Goal: Information Seeking & Learning: Learn about a topic

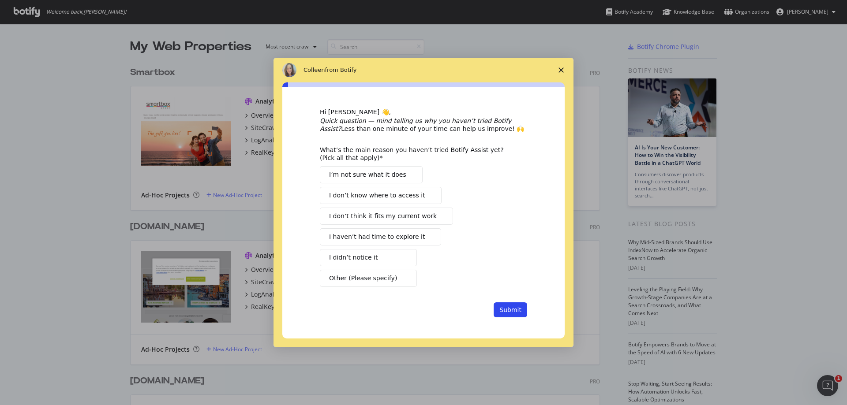
click at [562, 66] on span "Close survey" at bounding box center [561, 70] width 25 height 25
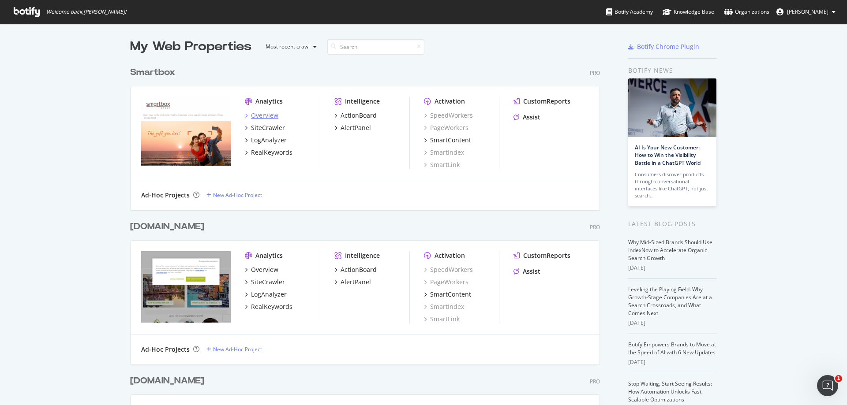
click at [269, 115] on div "Overview" at bounding box center [264, 115] width 27 height 9
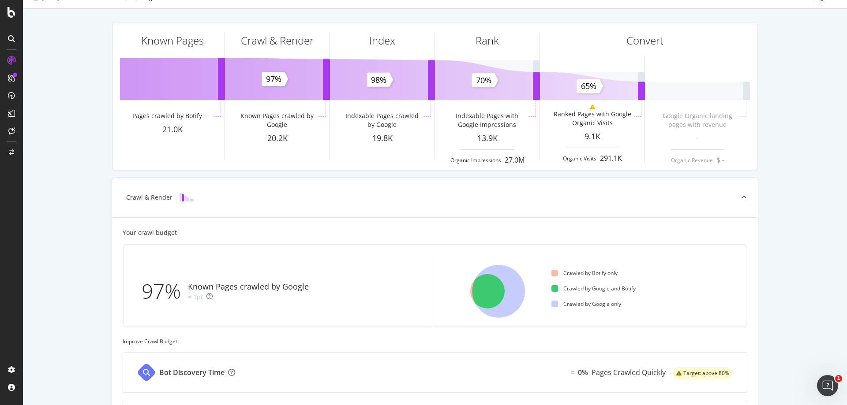
scroll to position [44, 0]
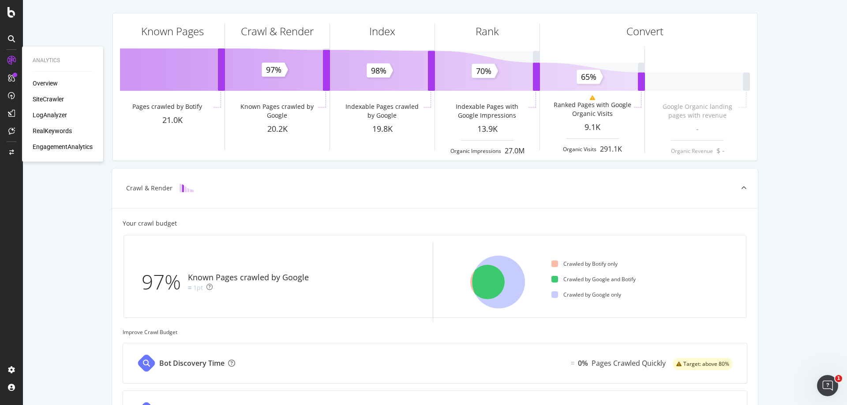
click at [39, 102] on div "SiteCrawler" at bounding box center [48, 99] width 31 height 9
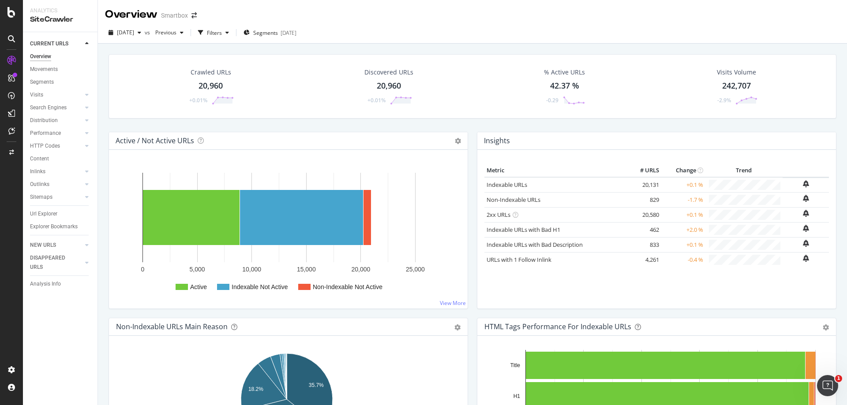
scroll to position [221, 0]
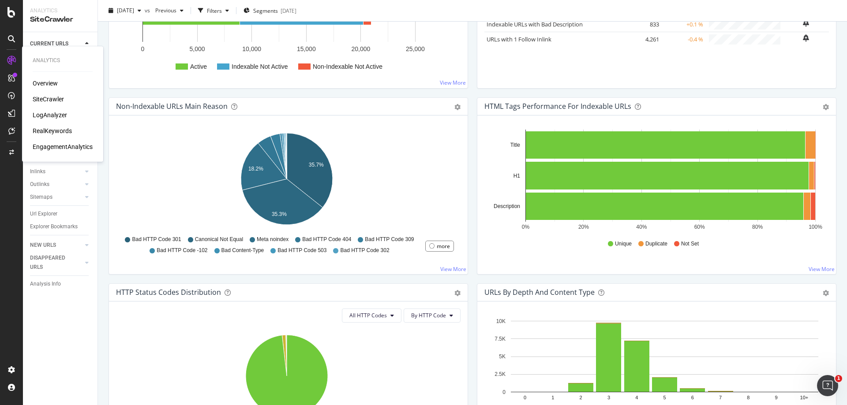
click at [64, 113] on div "LogAnalyzer" at bounding box center [50, 115] width 34 height 9
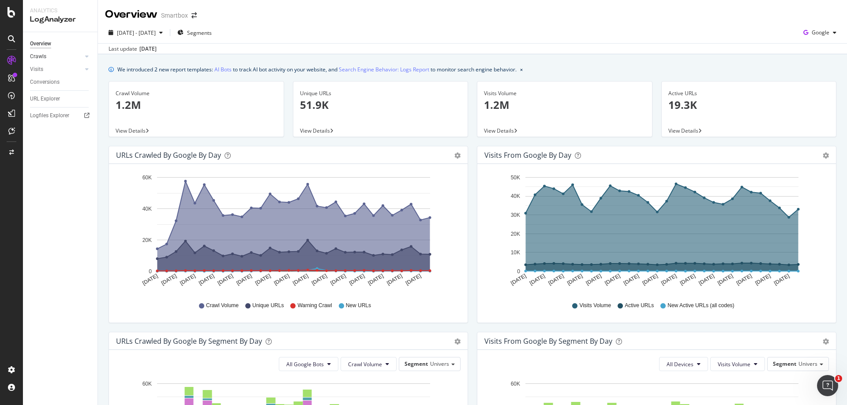
click at [82, 56] on div at bounding box center [78, 56] width 9 height 9
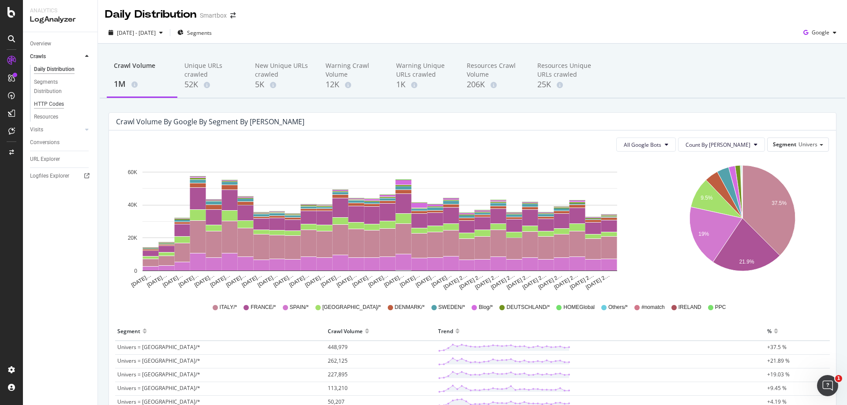
click at [46, 104] on div "HTTP Codes" at bounding box center [49, 104] width 30 height 9
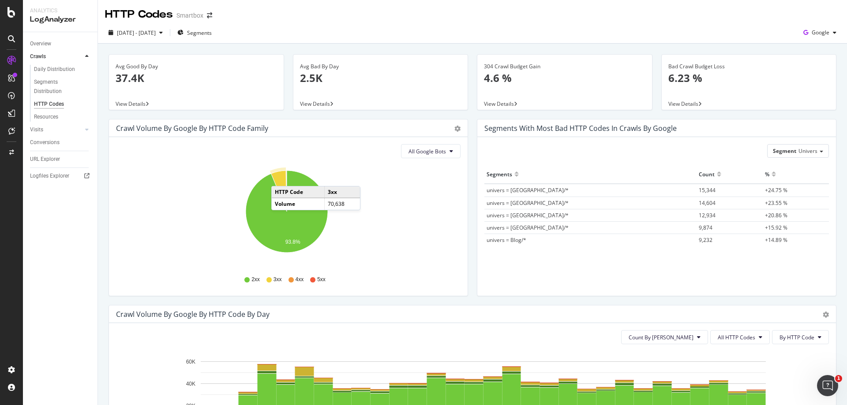
click at [280, 177] on icon "A chart." at bounding box center [279, 191] width 16 height 41
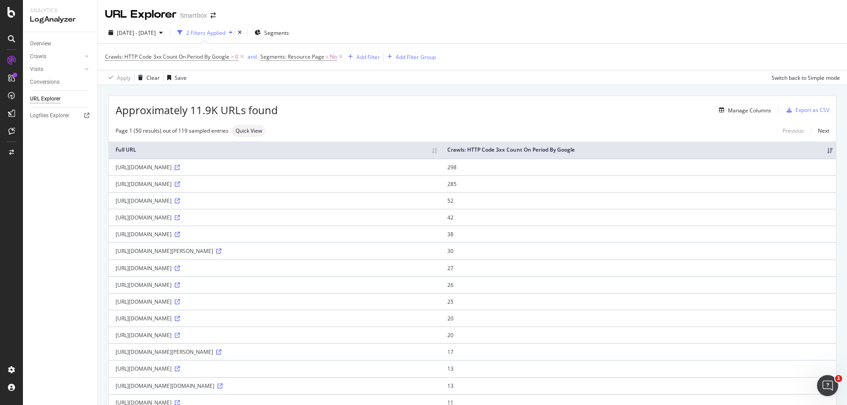
click at [180, 168] on icon at bounding box center [177, 167] width 5 height 5
click at [728, 110] on div "Manage Columns" at bounding box center [749, 110] width 43 height 7
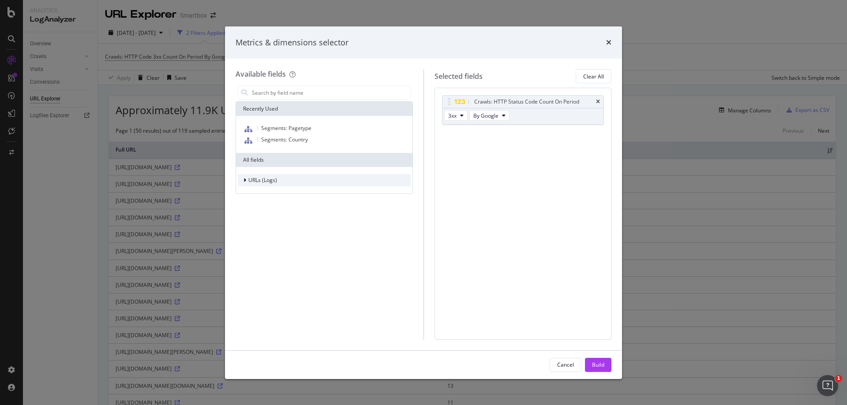
click at [247, 180] on div "modal" at bounding box center [245, 180] width 5 height 9
click at [255, 193] on span "URL Scheme" at bounding box center [269, 192] width 31 height 7
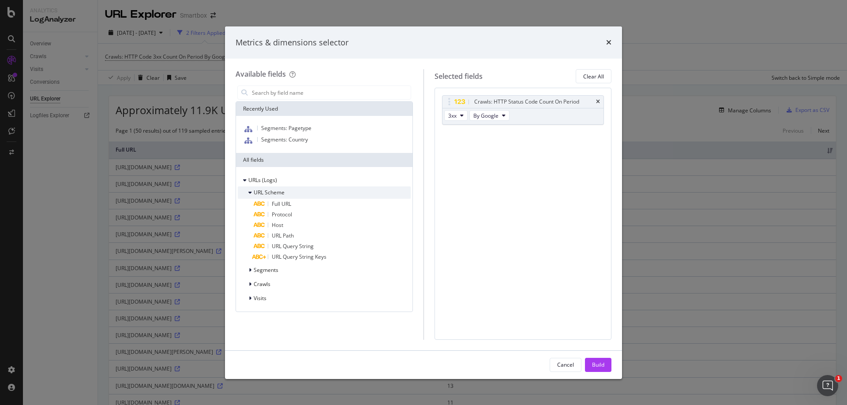
click at [256, 194] on span "URL Scheme" at bounding box center [269, 192] width 31 height 7
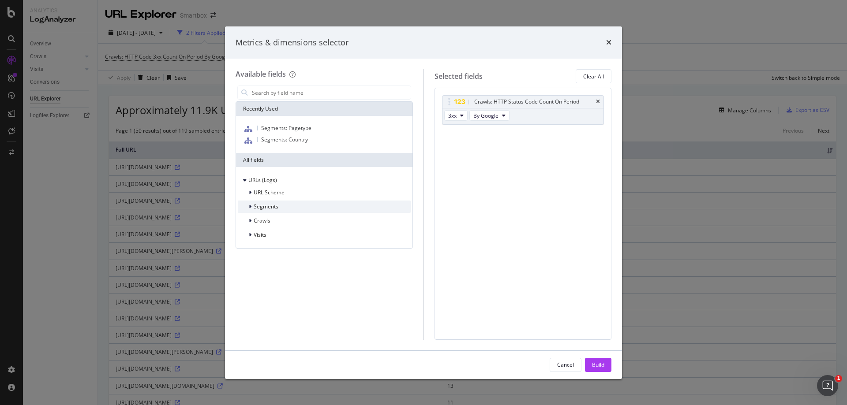
click at [259, 208] on span "Segments" at bounding box center [266, 206] width 25 height 7
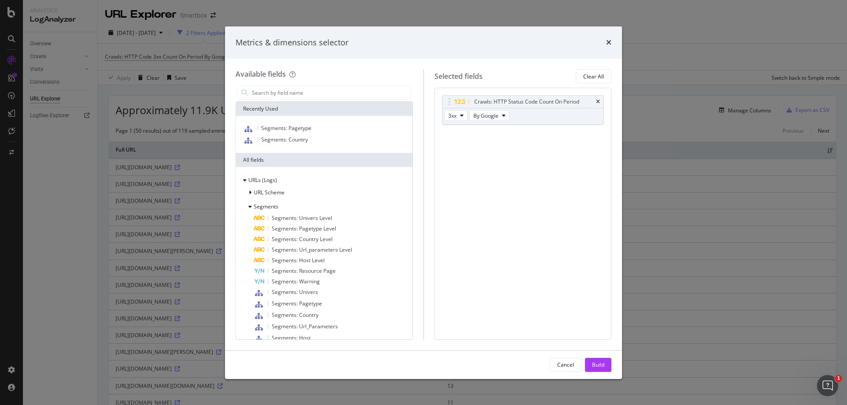
drag, startPoint x: 255, startPoint y: 209, endPoint x: 265, endPoint y: 228, distance: 21.3
click at [257, 209] on span "Segments" at bounding box center [266, 206] width 25 height 7
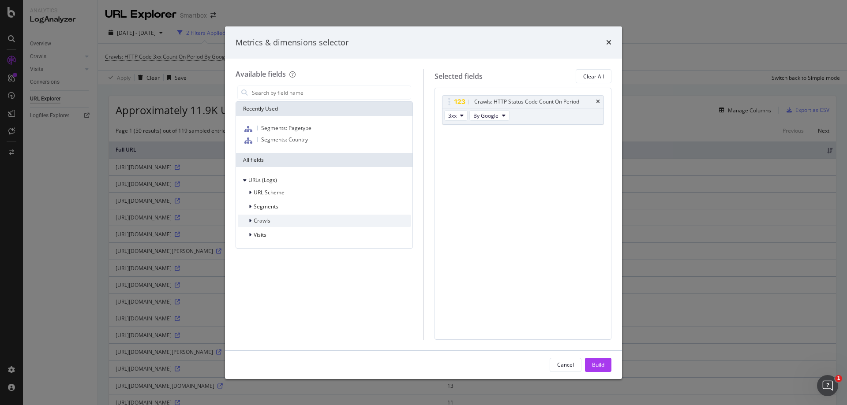
click at [261, 221] on span "Crawls" at bounding box center [262, 220] width 17 height 7
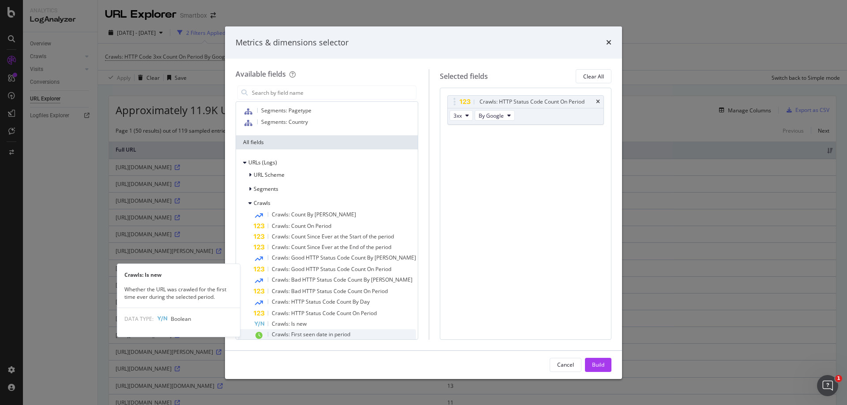
scroll to position [75, 0]
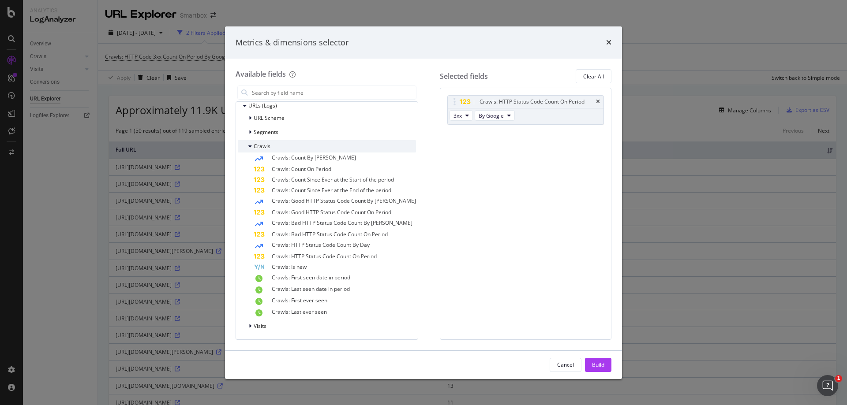
click at [250, 146] on icon "modal" at bounding box center [250, 146] width 4 height 5
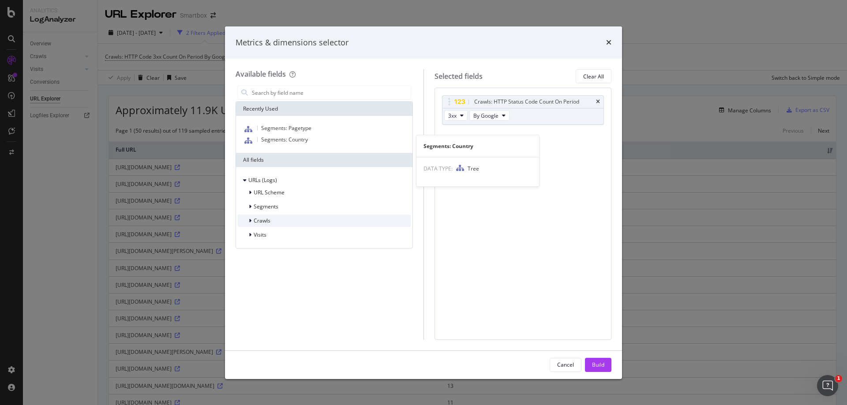
scroll to position [0, 0]
click at [250, 236] on icon "modal" at bounding box center [250, 234] width 3 height 5
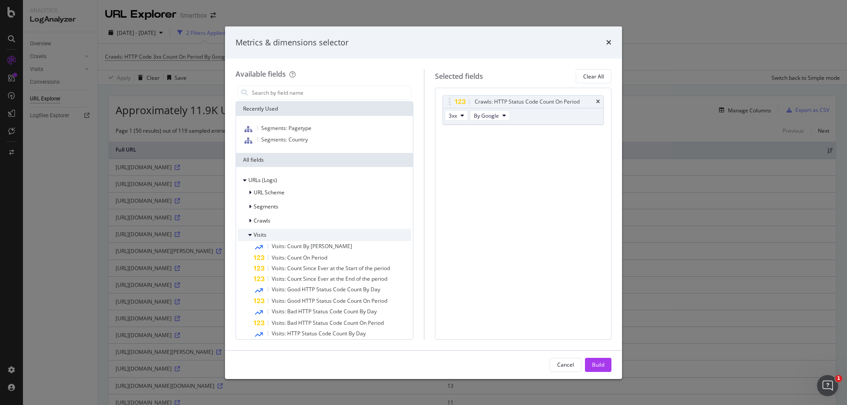
click at [250, 236] on icon "modal" at bounding box center [250, 234] width 4 height 5
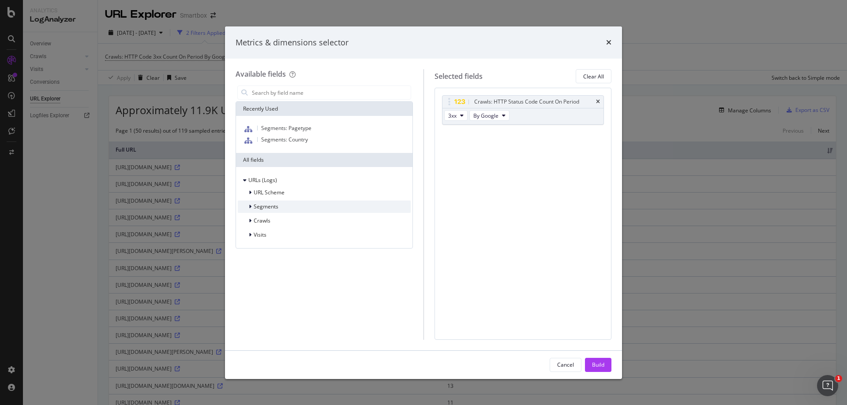
click at [258, 210] on span "Segments" at bounding box center [266, 206] width 25 height 7
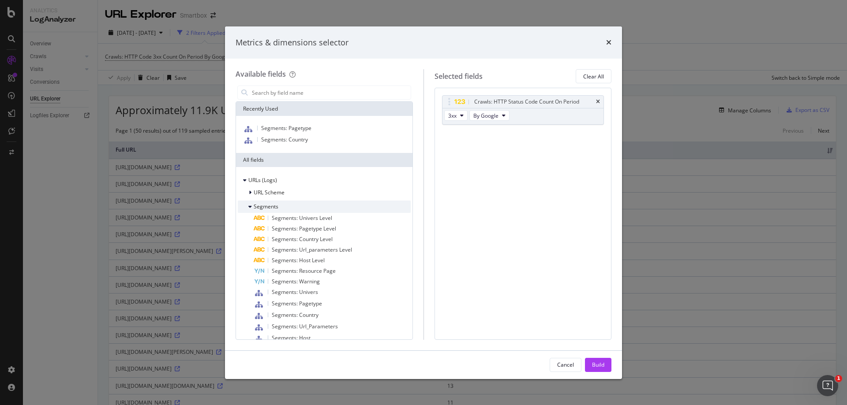
click at [258, 210] on span "Segments" at bounding box center [266, 206] width 25 height 7
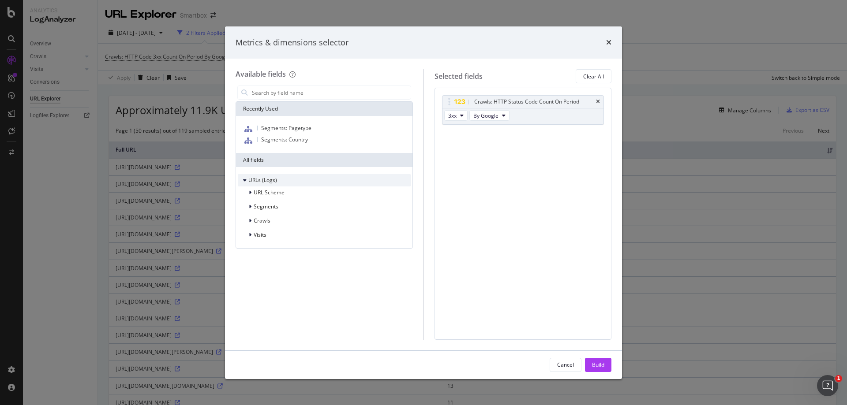
click at [260, 181] on span "URLs (Logs)" at bounding box center [262, 179] width 29 height 7
click at [260, 190] on span "URL Scheme" at bounding box center [269, 192] width 31 height 7
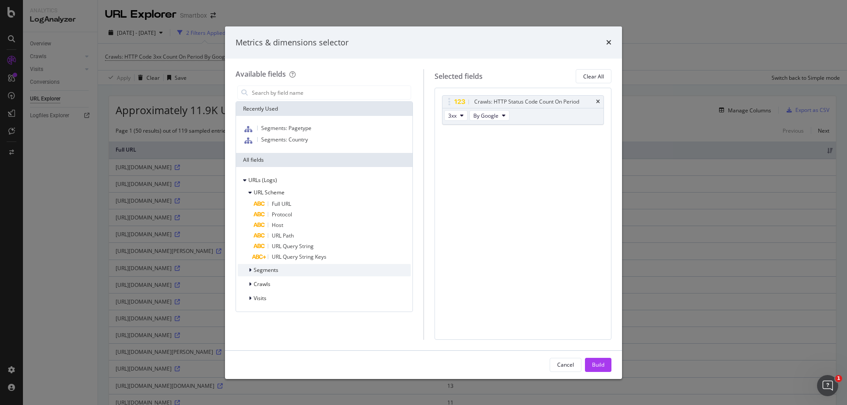
click at [259, 270] on span "Segments" at bounding box center [266, 269] width 25 height 7
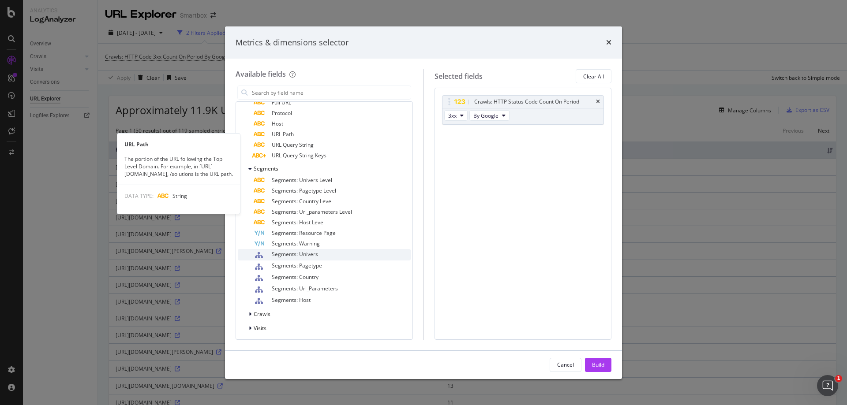
scroll to position [104, 0]
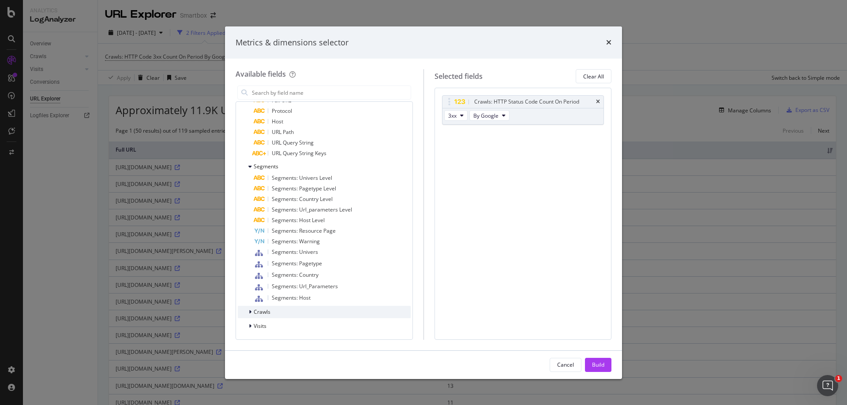
click at [266, 311] on span "Crawls" at bounding box center [262, 311] width 17 height 7
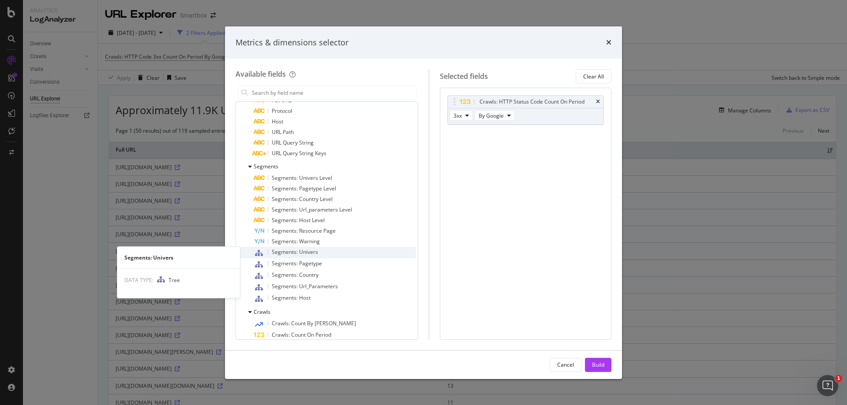
scroll to position [270, 0]
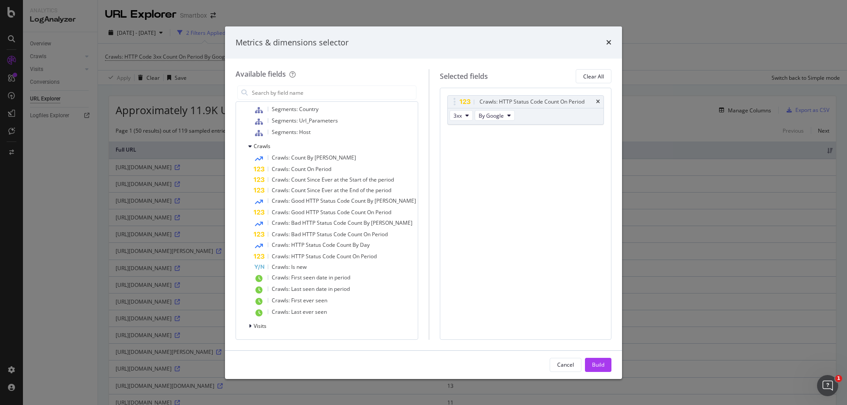
click at [715, 41] on div "Metrics & dimensions selector Available fields Recently Used Segments: Pagetype…" at bounding box center [423, 202] width 847 height 405
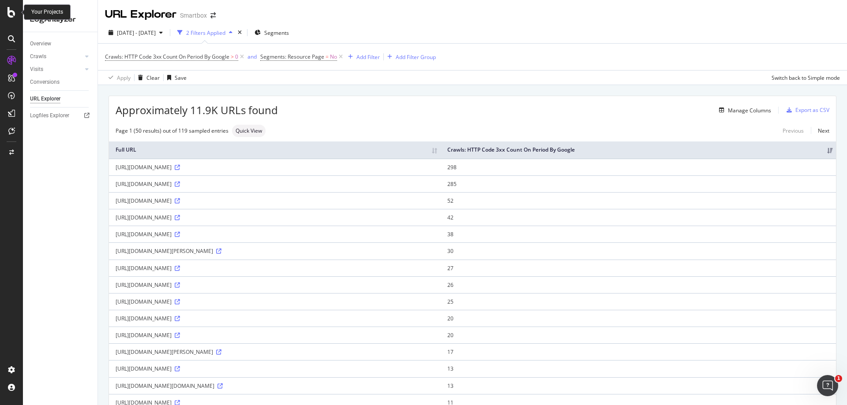
drag, startPoint x: 42, startPoint y: 19, endPoint x: 14, endPoint y: 17, distance: 27.8
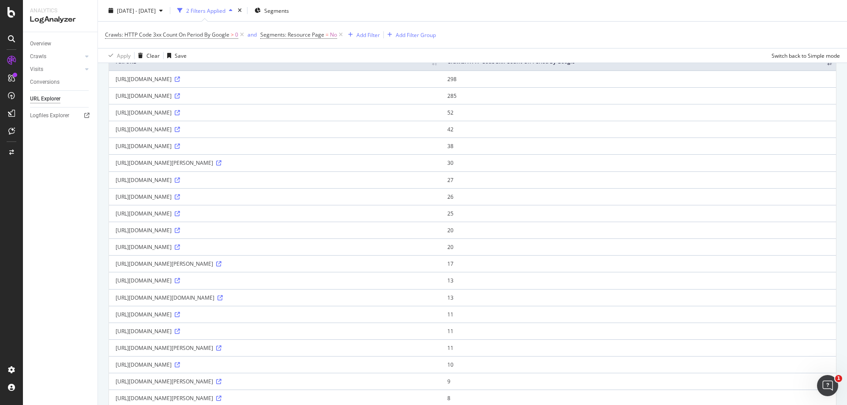
scroll to position [0, 0]
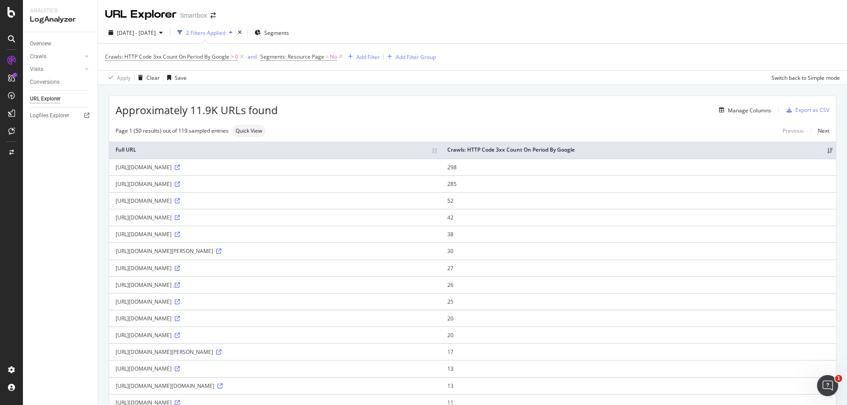
click at [180, 285] on icon at bounding box center [177, 285] width 5 height 5
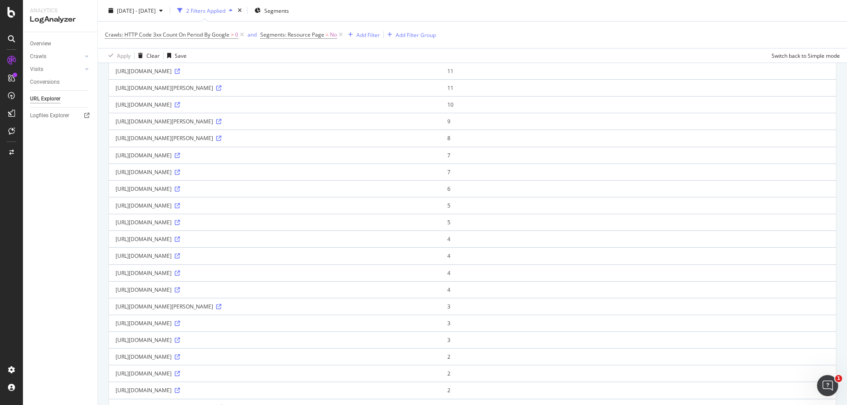
scroll to position [529, 0]
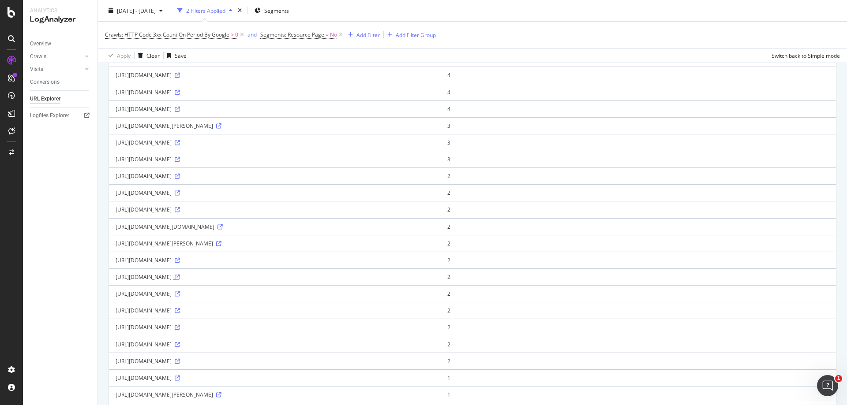
click at [180, 277] on icon at bounding box center [177, 277] width 5 height 5
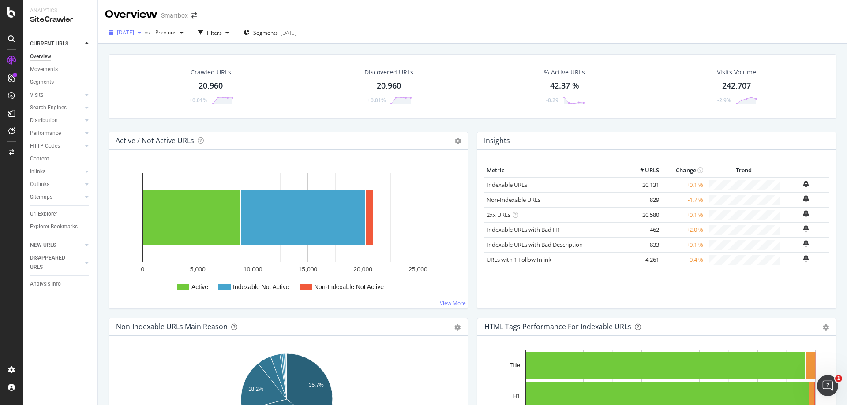
click at [145, 36] on div "2025 Aug. 11th" at bounding box center [125, 32] width 40 height 13
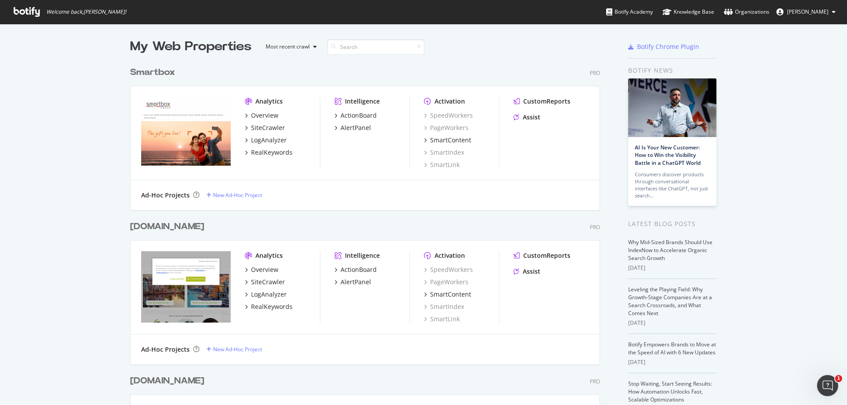
click at [809, 14] on span "[PERSON_NAME]" at bounding box center [807, 11] width 41 height 7
click at [805, 111] on div "See all Organizations" at bounding box center [798, 108] width 87 height 13
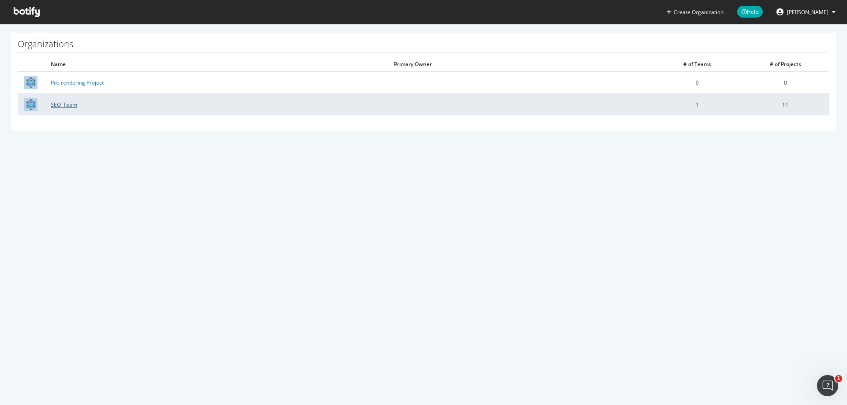
click at [71, 108] on link "SEO_Team" at bounding box center [64, 104] width 26 height 7
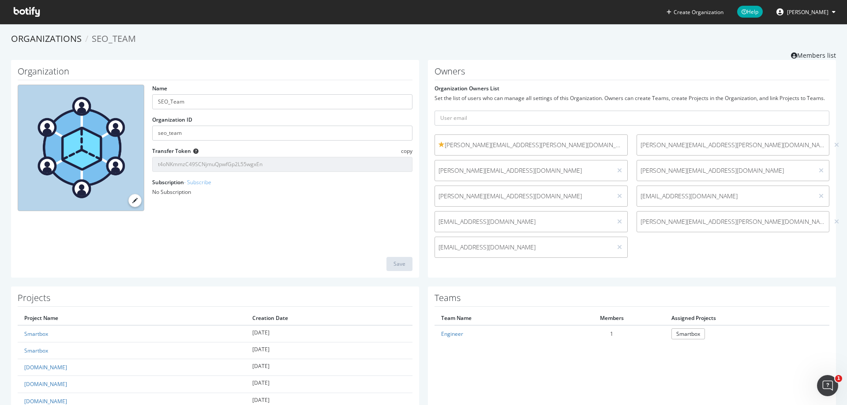
click at [31, 7] on icon at bounding box center [27, 12] width 26 height 10
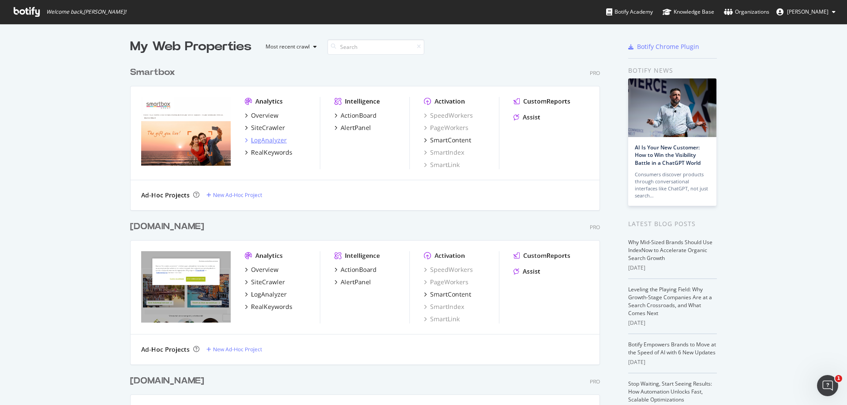
click at [267, 142] on div "LogAnalyzer" at bounding box center [269, 140] width 36 height 9
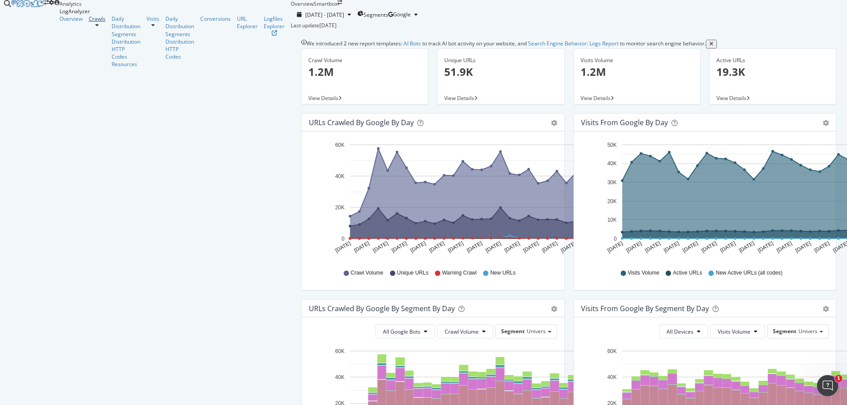
click at [89, 22] on link "Crawls" at bounding box center [97, 18] width 17 height 7
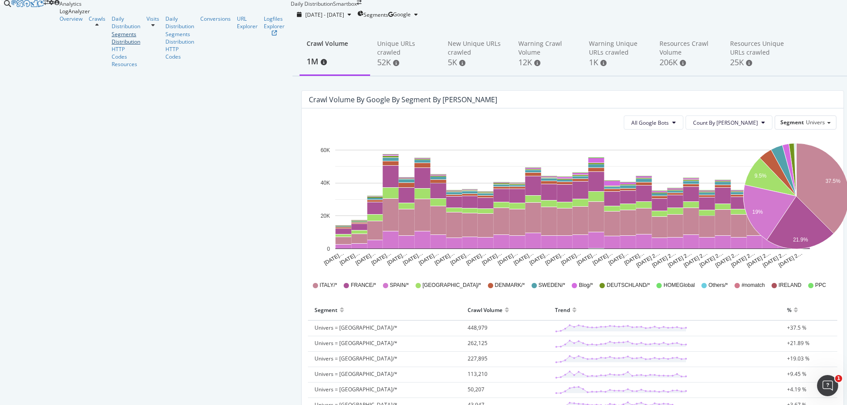
click at [112, 45] on div "Segments Distribution" at bounding box center [126, 37] width 29 height 15
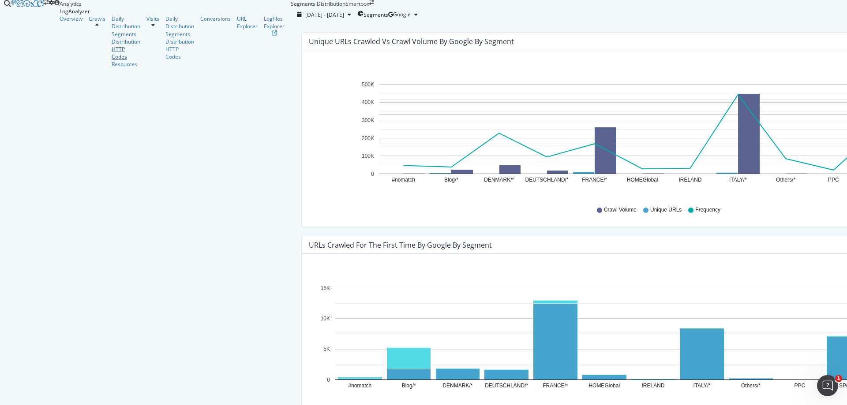
click at [112, 60] on div "HTTP Codes" at bounding box center [126, 52] width 29 height 15
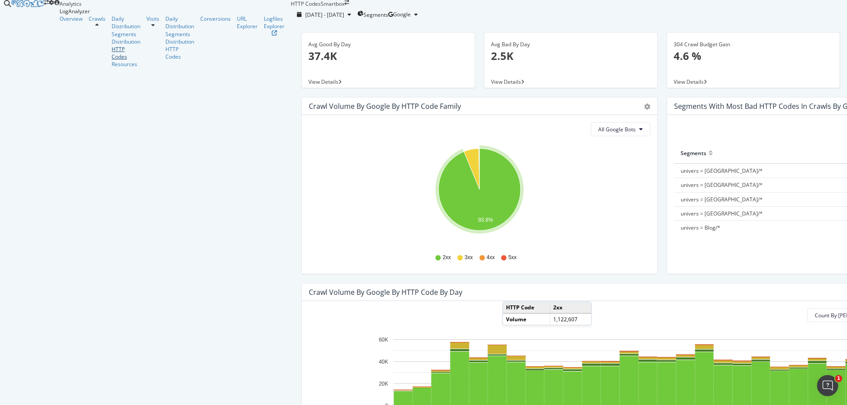
scroll to position [132, 0]
click at [736, 275] on span "3xx family" at bounding box center [734, 272] width 45 height 8
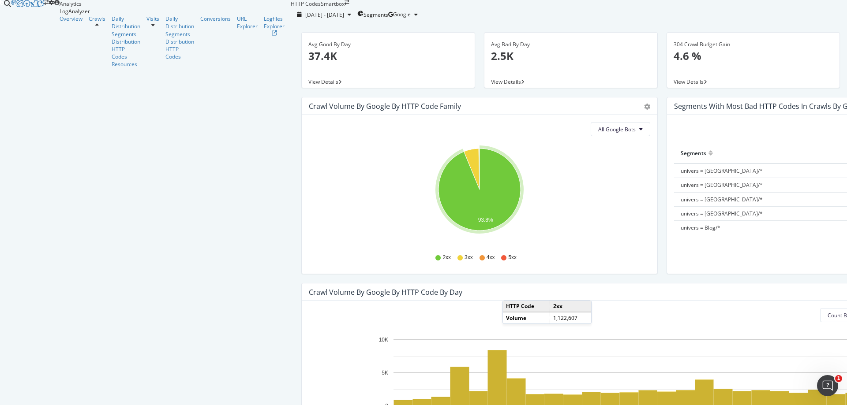
click at [92, 68] on div "Overview Crawls Daily Distribution Segments Distribution HTTP Codes Resources V…" at bounding box center [175, 41] width 231 height 53
click at [820, 308] on button "Count By Day" at bounding box center [863, 315] width 87 height 14
click at [619, 301] on div "Count By Day 3xx family By HTTP Code Hold CTRL while clicking to filter the rep…" at bounding box center [662, 380] width 720 height 159
click at [419, 288] on div "Crawl Volume by google by HTTP Code by Day" at bounding box center [652, 292] width 687 height 9
click at [302, 301] on div "Count By Day 3xx family By HTTP Code Hold CTRL while clicking to filter the rep…" at bounding box center [662, 380] width 720 height 159
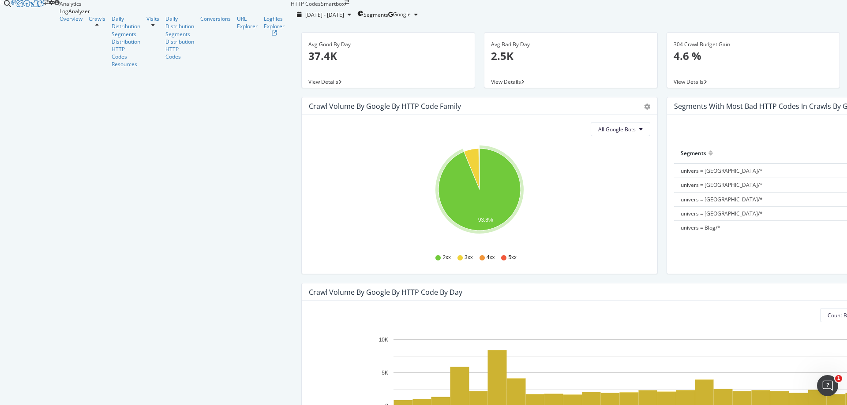
scroll to position [110, 0]
click at [609, 288] on div "Crawl Volume by google by HTTP Code by Day" at bounding box center [652, 292] width 687 height 9
click at [309, 288] on div "Crawl Volume by google by HTTP Code by Day" at bounding box center [386, 292] width 154 height 9
click at [237, 30] on div "URL Explorer" at bounding box center [247, 22] width 21 height 15
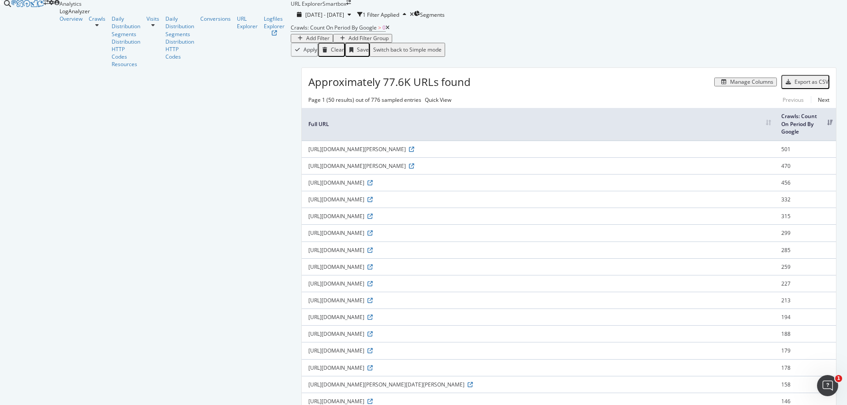
click at [306, 41] on div "Add Filter" at bounding box center [317, 38] width 23 height 6
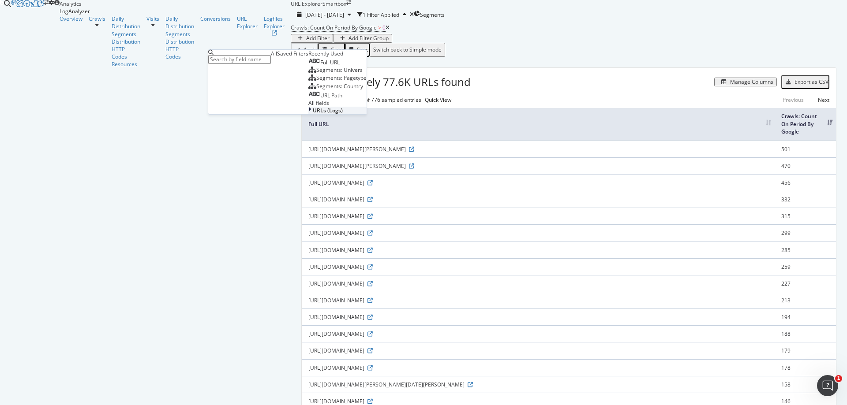
click at [313, 114] on span "URLs (Logs)" at bounding box center [328, 110] width 30 height 7
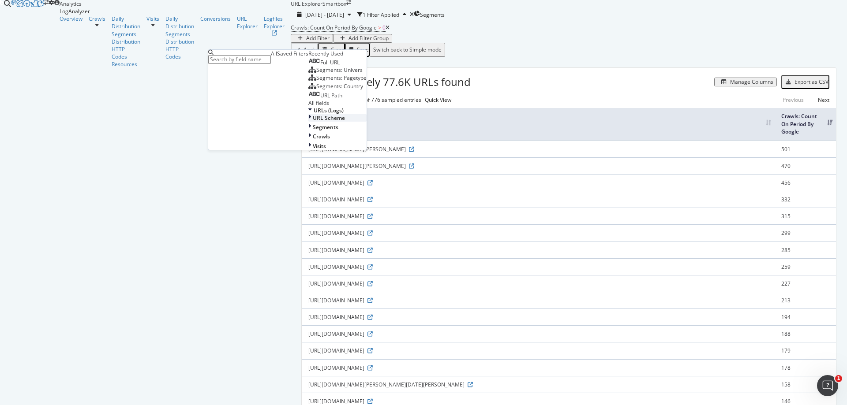
click at [308, 122] on div "URL Scheme" at bounding box center [337, 117] width 58 height 7
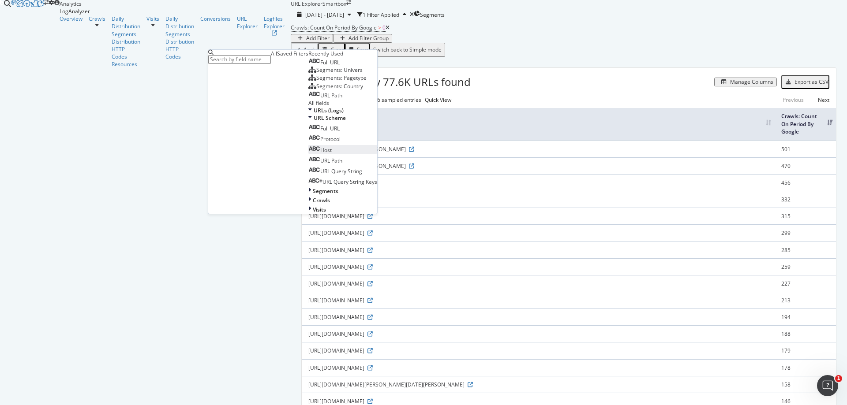
scroll to position [62, 0]
click at [314, 122] on span "URL Scheme" at bounding box center [330, 117] width 32 height 7
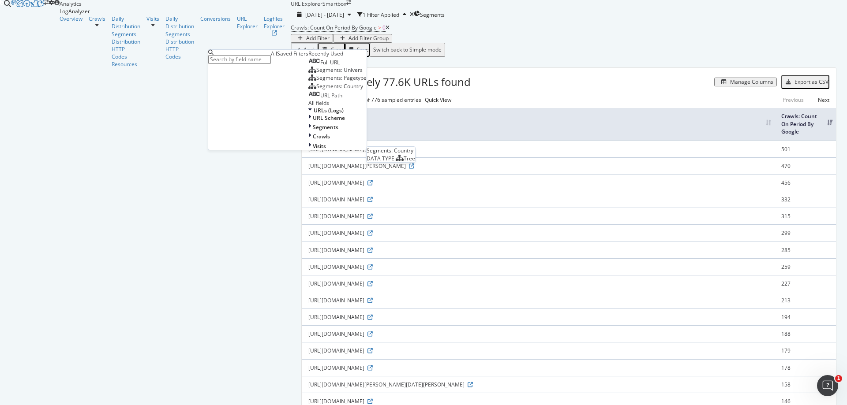
scroll to position [0, 0]
click at [313, 131] on span "Segments" at bounding box center [326, 127] width 26 height 7
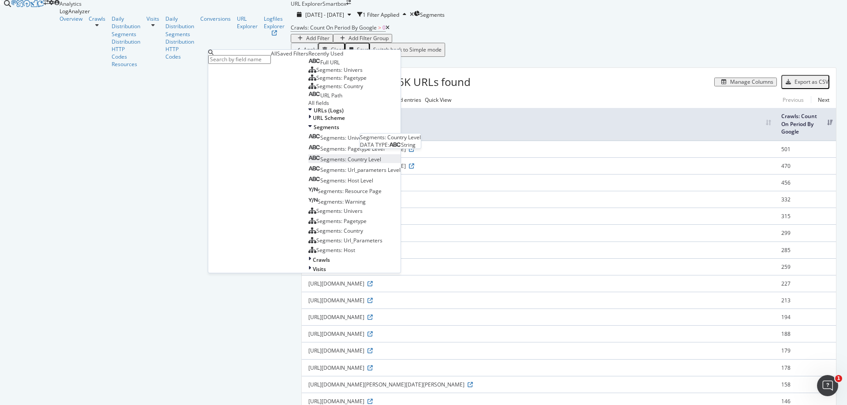
scroll to position [86, 0]
click at [314, 131] on span "Segments" at bounding box center [327, 127] width 26 height 7
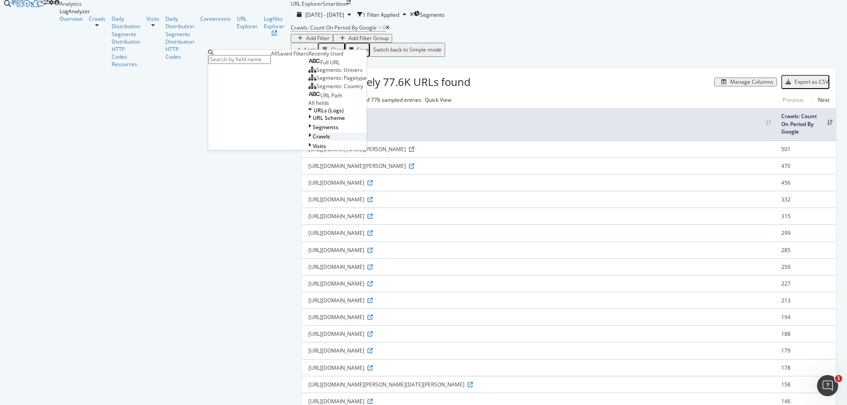
click at [308, 140] on div "Crawls" at bounding box center [337, 136] width 58 height 7
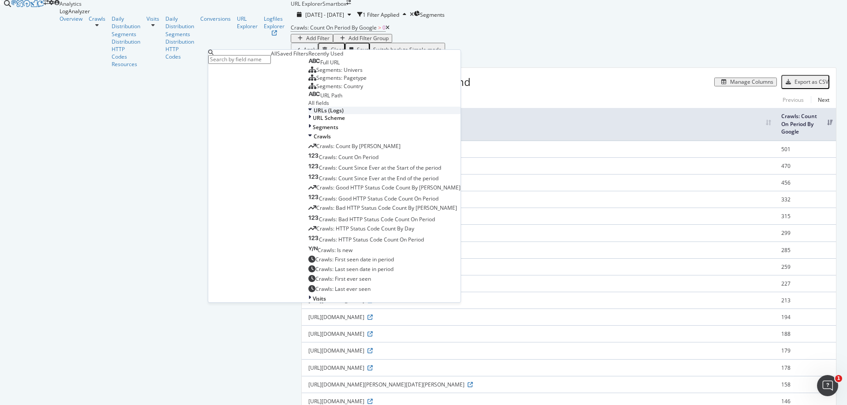
scroll to position [132, 0]
click at [313, 142] on div "Crawls: Count By Day" at bounding box center [354, 145] width 92 height 7
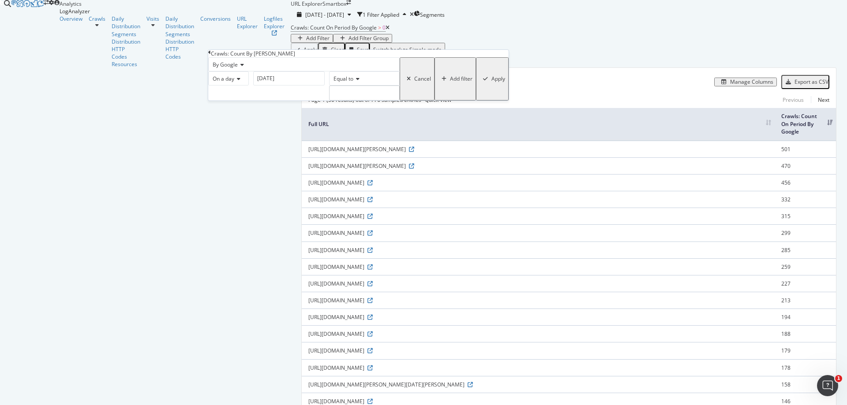
click at [414, 82] on div "Cancel" at bounding box center [422, 79] width 17 height 6
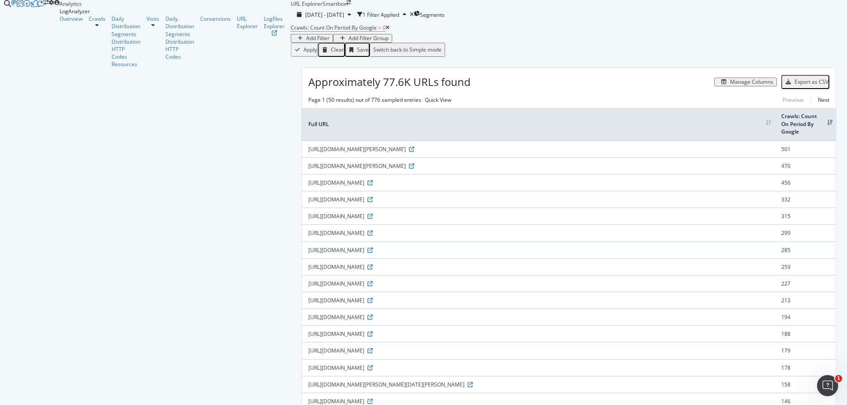
click at [730, 85] on div "Manage Columns" at bounding box center [751, 82] width 43 height 6
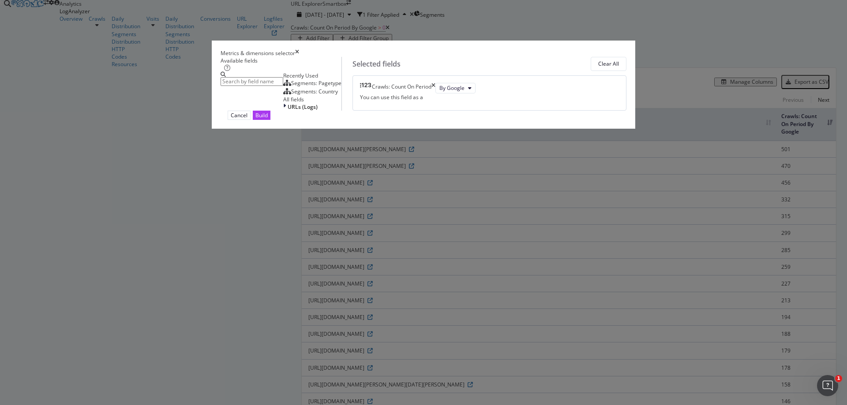
click at [317, 87] on div "Segments: Pagetype" at bounding box center [312, 82] width 58 height 7
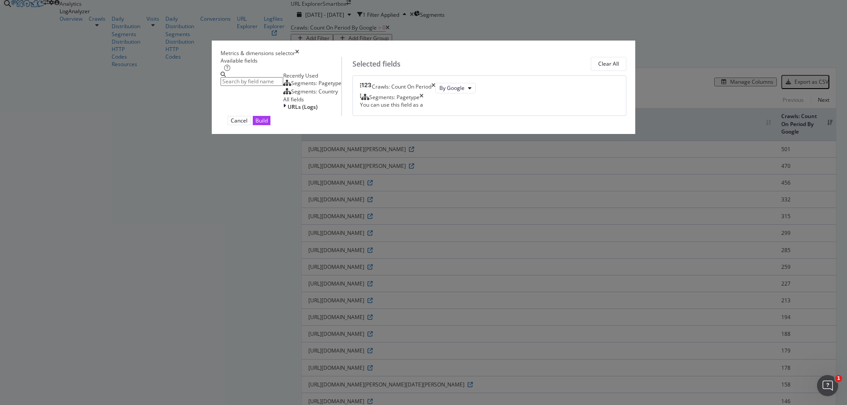
click at [423, 101] on div "Segments: Pagetype" at bounding box center [392, 97] width 64 height 7
drag, startPoint x: 599, startPoint y: 134, endPoint x: 589, endPoint y: 134, distance: 9.7
click at [423, 101] on icon "times" at bounding box center [421, 97] width 4 height 7
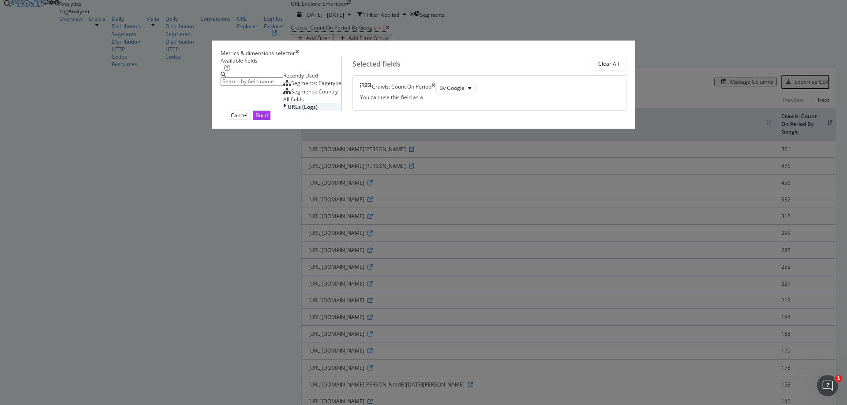
click at [283, 111] on div "URLs (Logs)" at bounding box center [312, 106] width 58 height 7
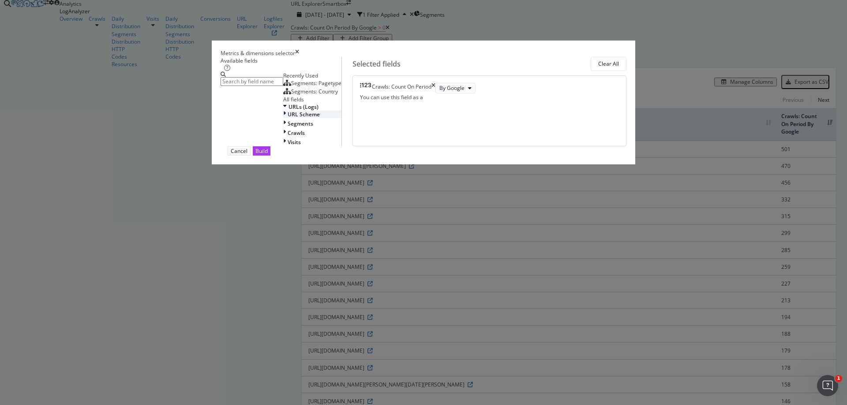
click at [288, 118] on span "URL Scheme" at bounding box center [304, 114] width 32 height 7
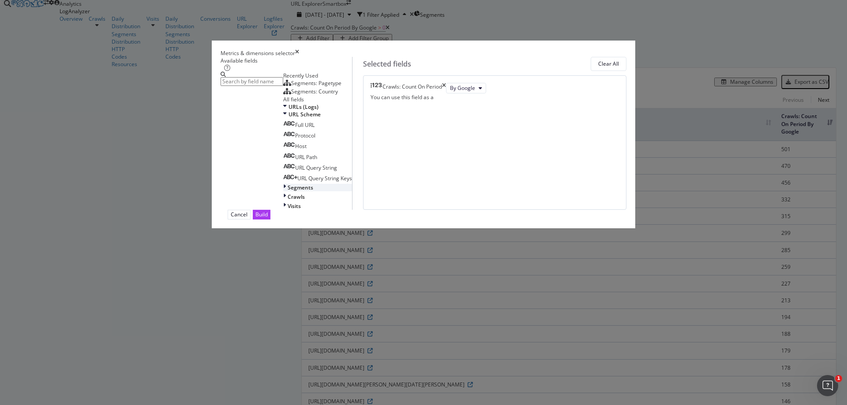
click at [283, 191] on div "Segments" at bounding box center [317, 187] width 69 height 7
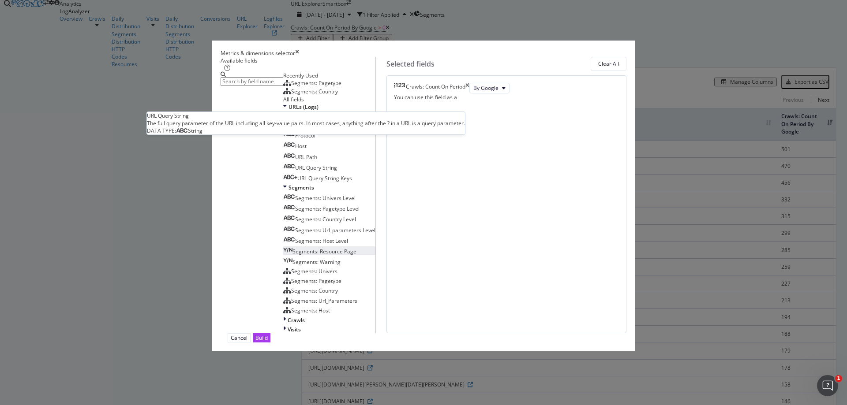
scroll to position [104, 0]
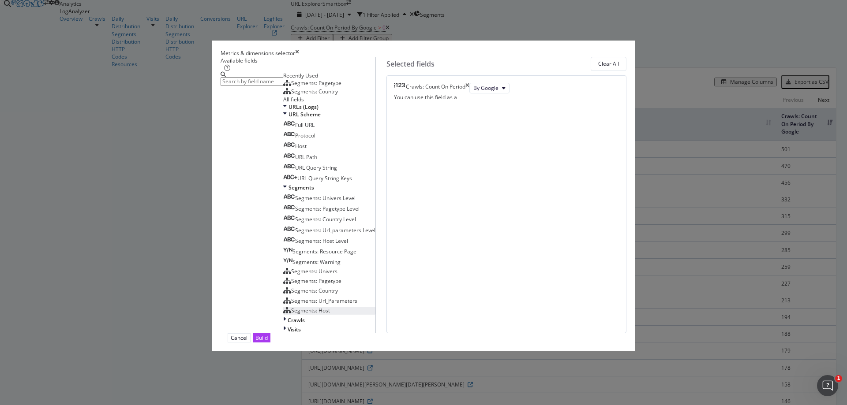
drag, startPoint x: 290, startPoint y: 312, endPoint x: 298, endPoint y: 294, distance: 19.6
click at [290, 317] on div "Crawls" at bounding box center [329, 320] width 92 height 7
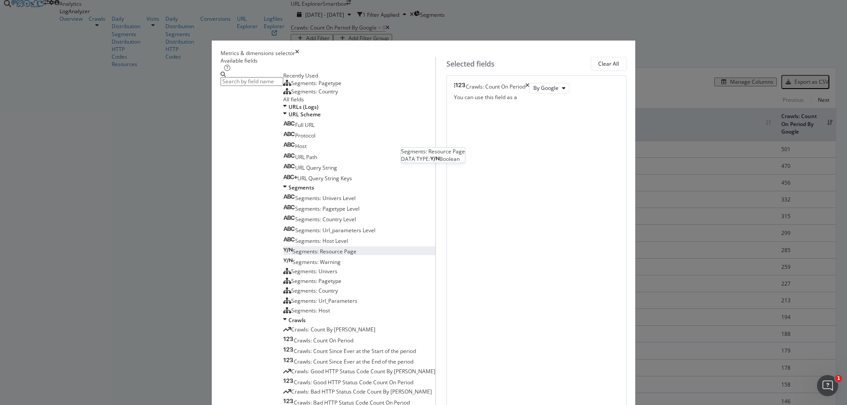
scroll to position [270, 0]
click at [325, 326] on div "Crawls: Count By Day" at bounding box center [329, 329] width 92 height 7
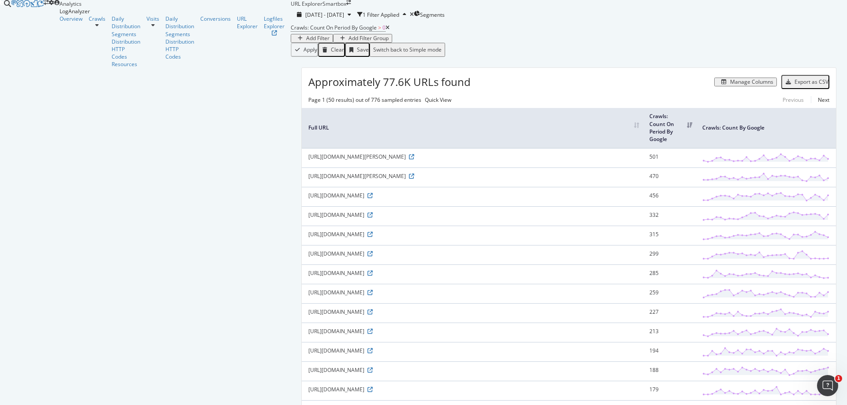
click at [721, 85] on icon "button" at bounding box center [723, 81] width 5 height 5
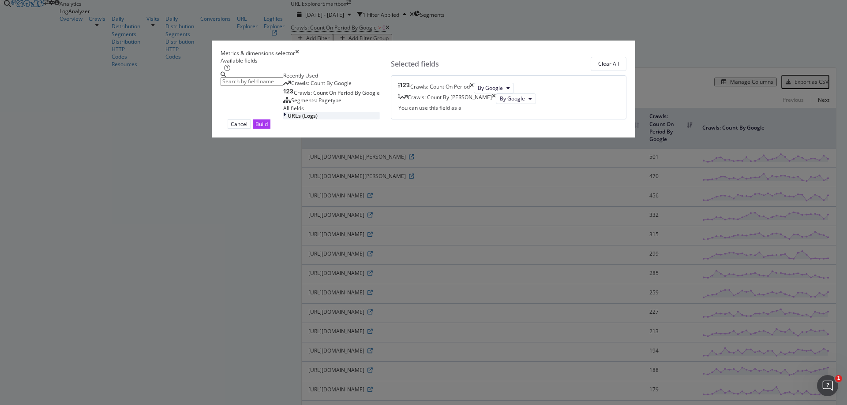
click at [288, 120] on span "URLs (Logs)" at bounding box center [303, 115] width 30 height 7
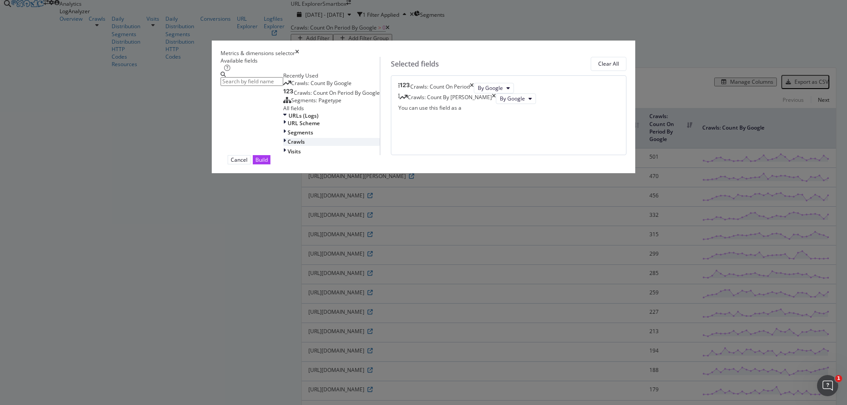
click at [285, 146] on div "Crawls" at bounding box center [331, 141] width 97 height 7
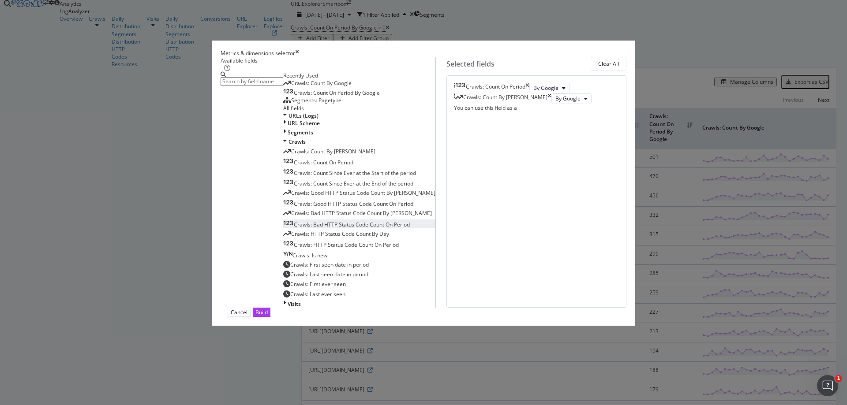
click at [386, 228] on span "Crawls: Bad HTTP Status Code Count On Period" at bounding box center [352, 224] width 116 height 7
click at [268, 317] on div "Build" at bounding box center [261, 312] width 12 height 8
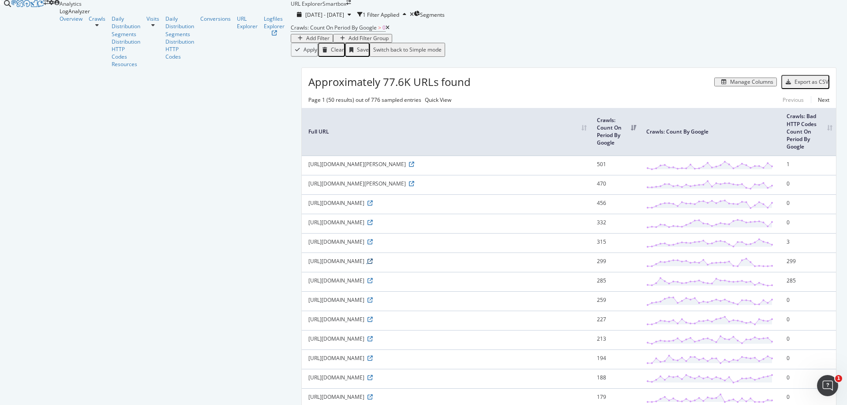
click at [373, 264] on icon at bounding box center [369, 261] width 5 height 5
click at [306, 41] on div "Add Filter" at bounding box center [317, 38] width 23 height 6
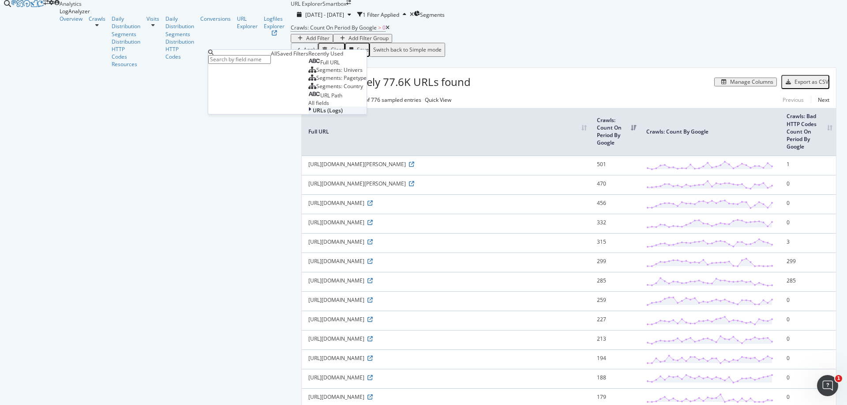
click at [313, 114] on span "URLs (Logs)" at bounding box center [328, 110] width 30 height 7
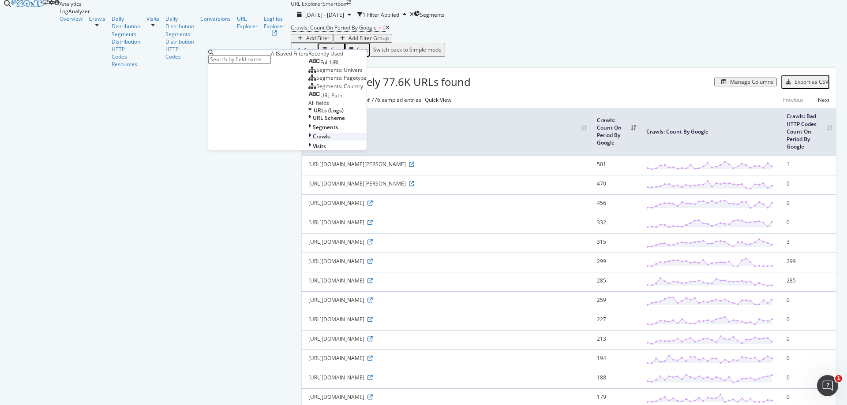
click at [308, 140] on div "Crawls" at bounding box center [337, 136] width 58 height 7
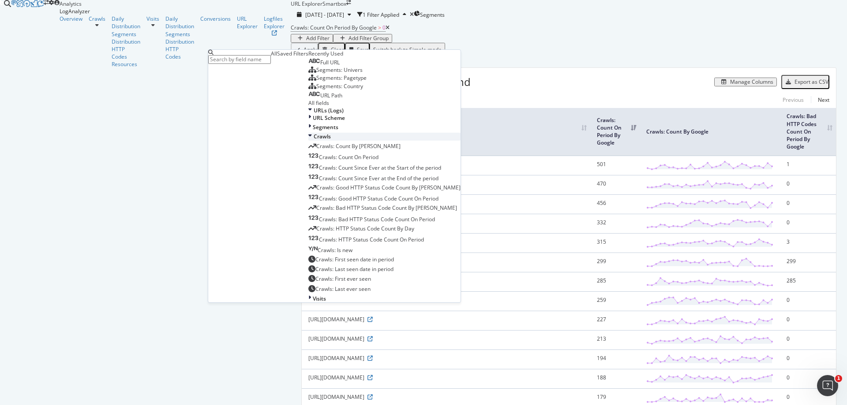
scroll to position [164, 0]
click at [730, 85] on div "Manage Columns" at bounding box center [751, 82] width 43 height 6
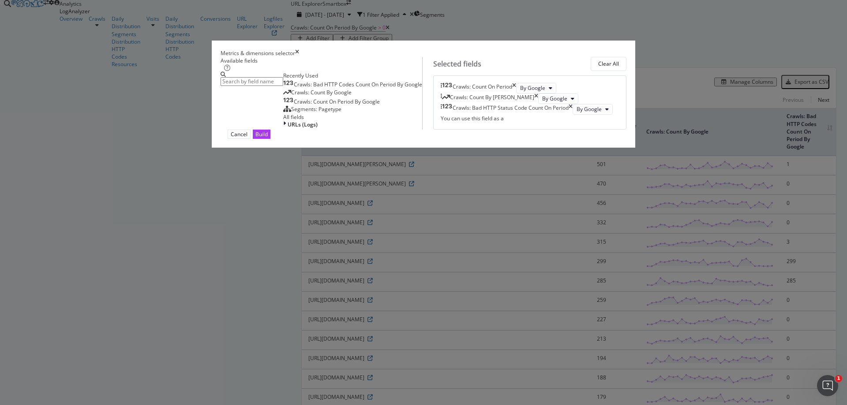
click at [299, 49] on icon "times" at bounding box center [297, 52] width 4 height 7
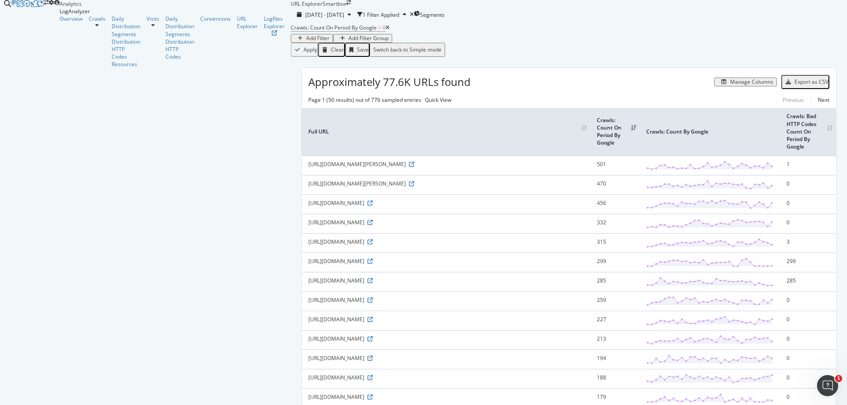
click at [306, 41] on div "Add Filter" at bounding box center [317, 38] width 23 height 6
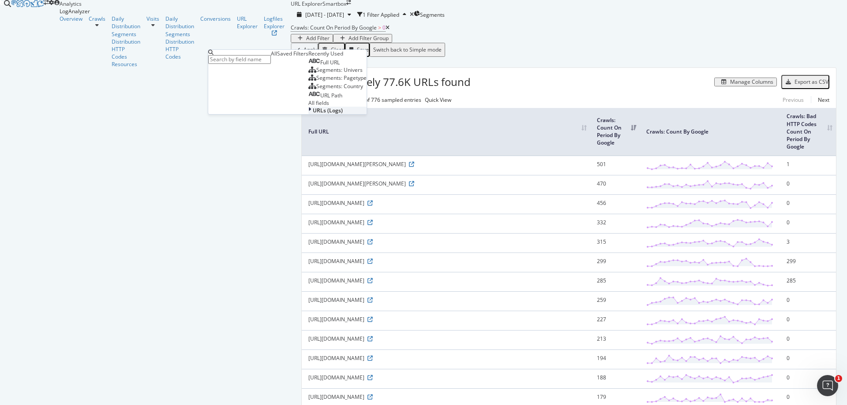
click at [313, 114] on span "URLs (Logs)" at bounding box center [328, 110] width 30 height 7
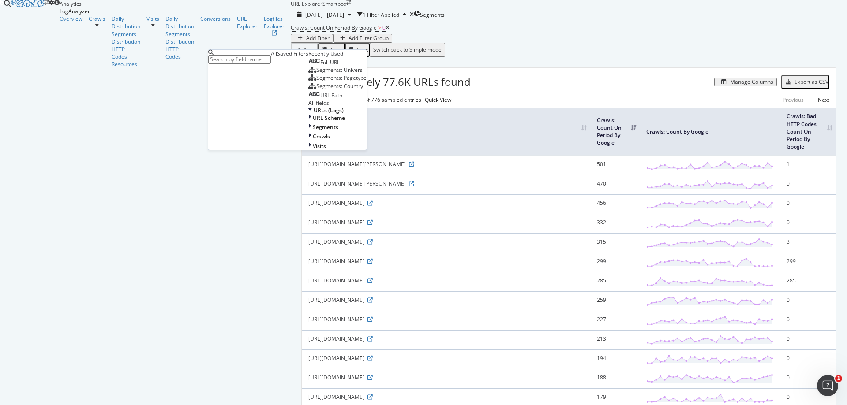
click at [444, 43] on div "Crawls: Count On Period By Google > 0 Add Filter Add Filter Group" at bounding box center [569, 32] width 556 height 21
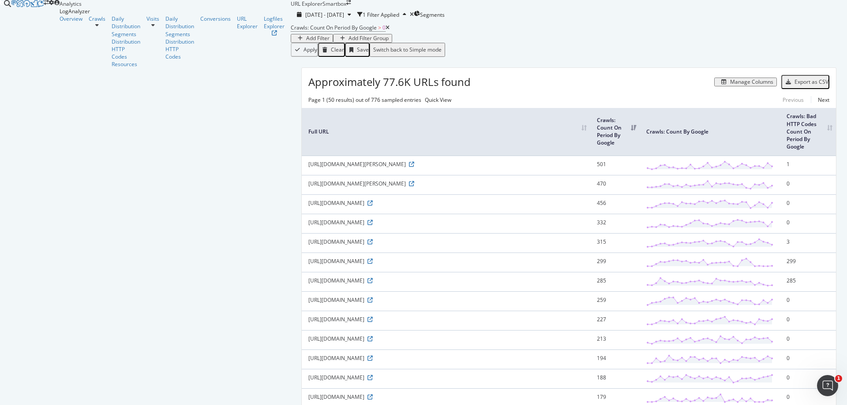
click at [294, 41] on div "button" at bounding box center [300, 38] width 12 height 5
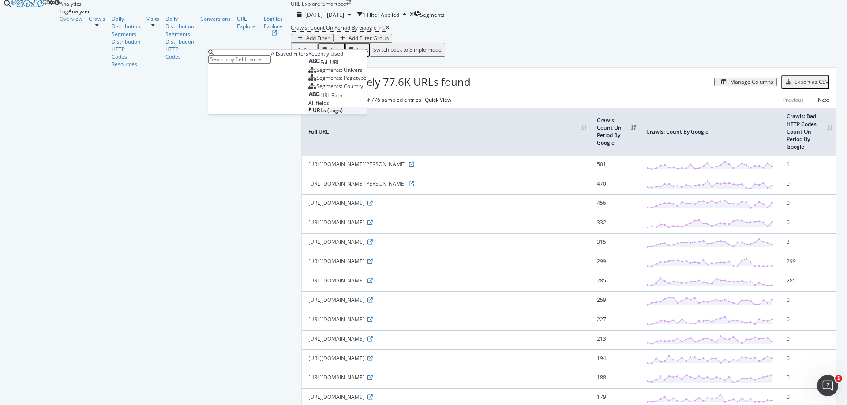
click at [313, 114] on span "URLs (Logs)" at bounding box center [328, 110] width 30 height 7
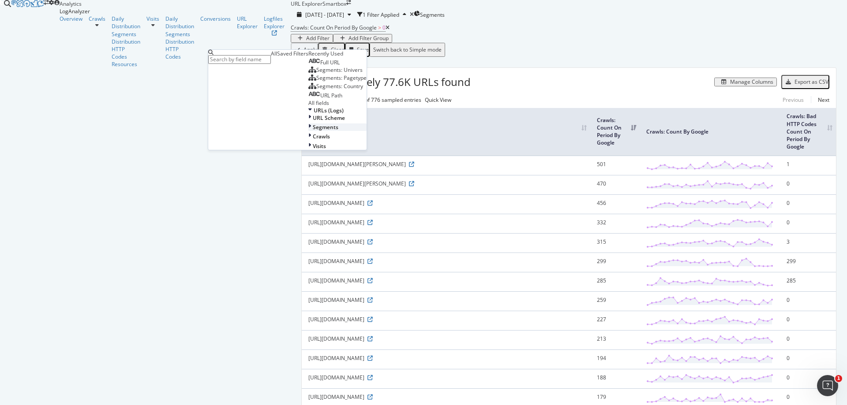
click at [313, 131] on span "Segments" at bounding box center [326, 127] width 26 height 7
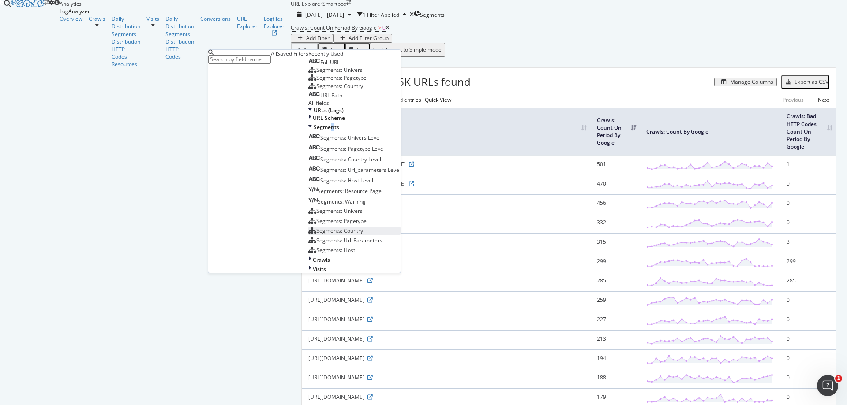
scroll to position [130, 0]
click at [308, 124] on icon at bounding box center [310, 127] width 4 height 7
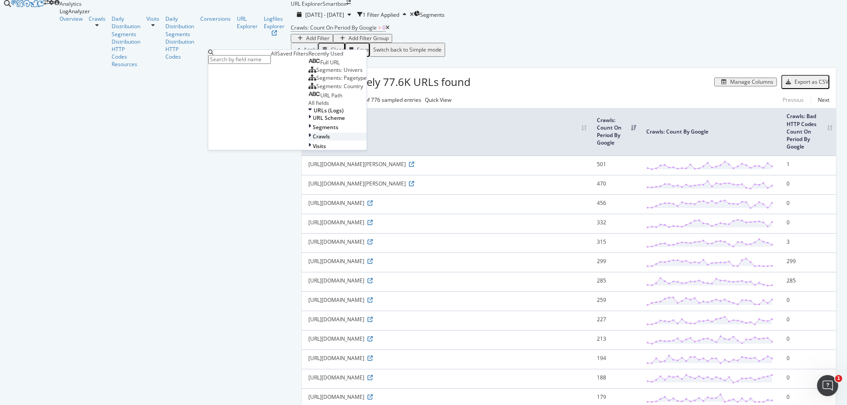
click at [313, 140] on span "Crawls" at bounding box center [321, 136] width 17 height 7
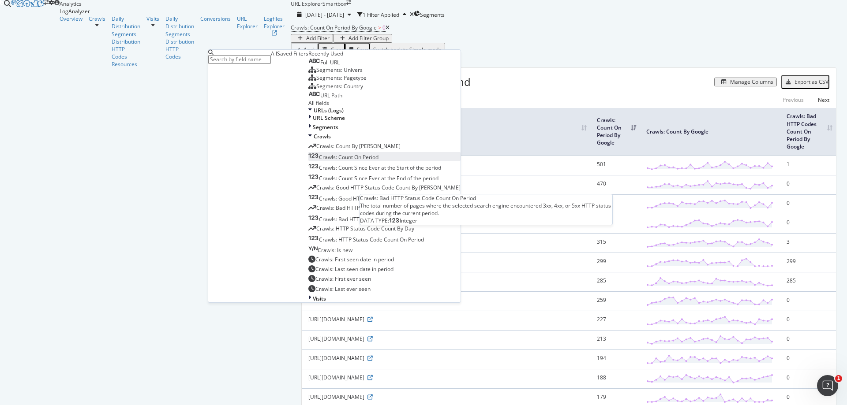
scroll to position [132, 0]
click at [319, 216] on span "Crawls: Bad HTTP Status Code Count On Period" at bounding box center [377, 219] width 116 height 7
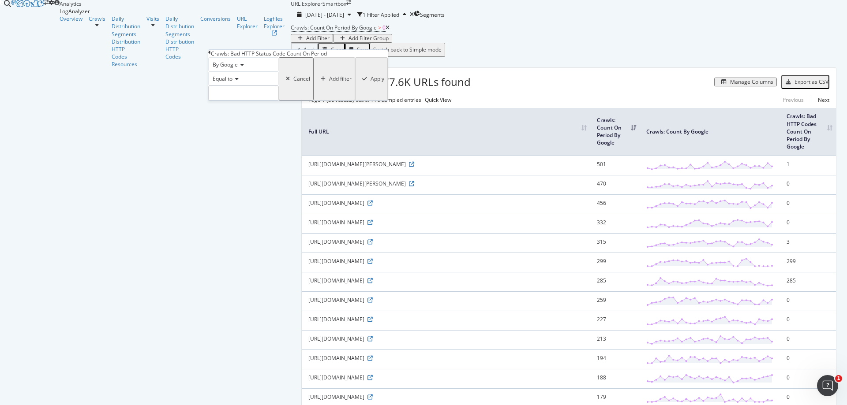
click at [239, 82] on icon at bounding box center [235, 78] width 6 height 5
click at [279, 86] on div "Equal to" at bounding box center [243, 78] width 71 height 14
click at [232, 82] on span "Equal to" at bounding box center [223, 78] width 20 height 7
click at [279, 86] on div "Equal to" at bounding box center [243, 78] width 71 height 14
click at [243, 101] on input "number" at bounding box center [243, 93] width 71 height 15
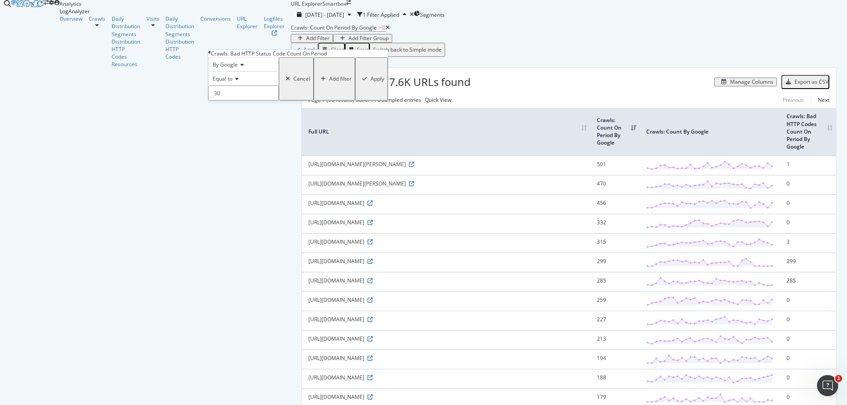
type input "301"
click at [371, 82] on div "Apply" at bounding box center [378, 79] width 14 height 6
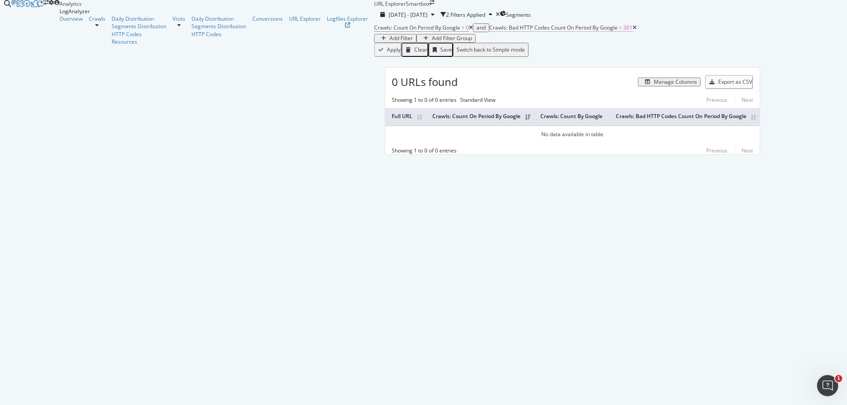
click at [489, 31] on span "Crawls: Bad HTTP Codes Count On Period By Google" at bounding box center [553, 27] width 128 height 7
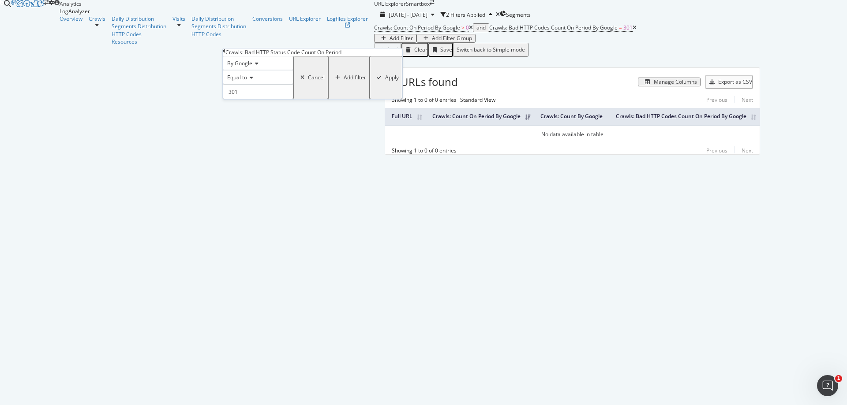
click at [380, 57] on div "Apply Clear Save Switch back to Simple mode" at bounding box center [572, 50] width 397 height 14
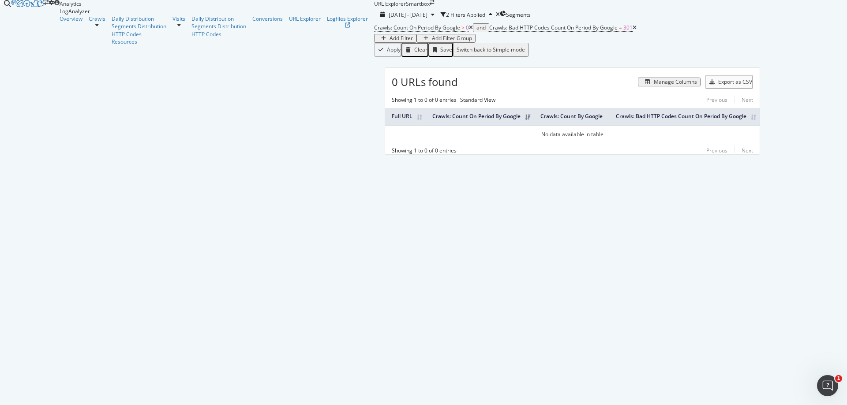
click at [633, 30] on icon at bounding box center [635, 27] width 4 height 5
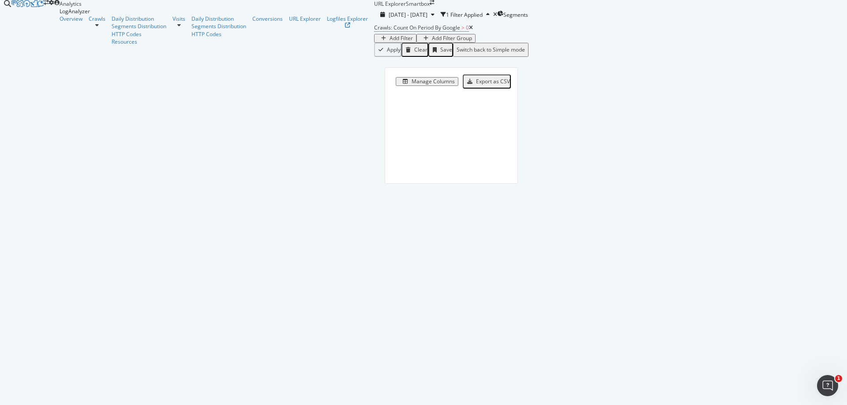
click at [389, 41] on div "Add Filter" at bounding box center [400, 38] width 23 height 6
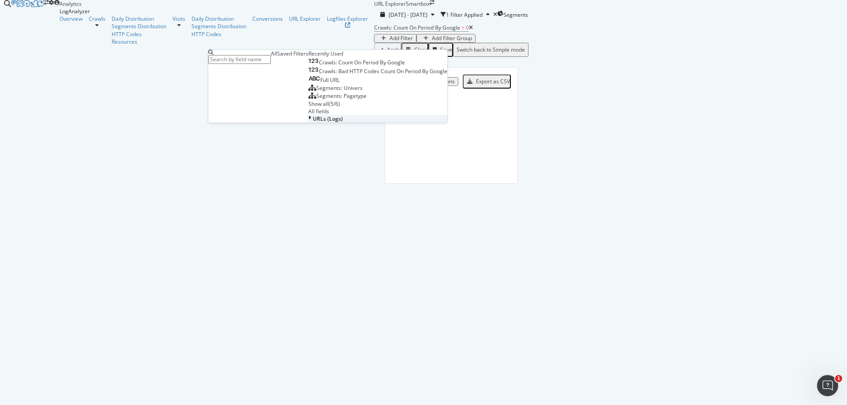
click at [313, 123] on span "URLs (Logs)" at bounding box center [328, 118] width 30 height 7
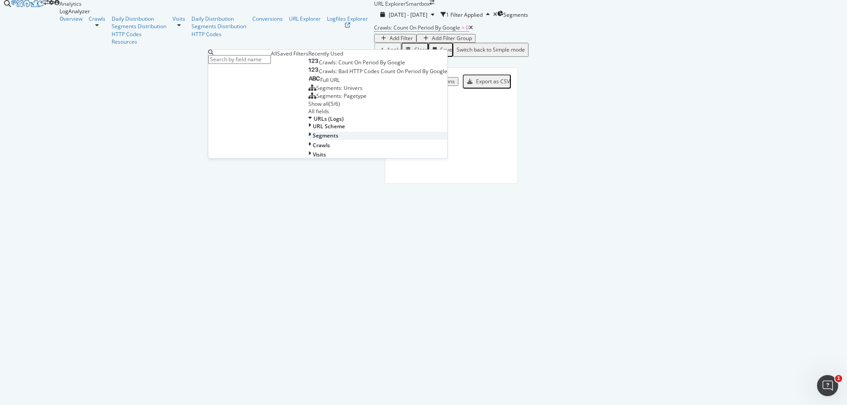
click at [308, 139] on div "Segments" at bounding box center [377, 135] width 139 height 7
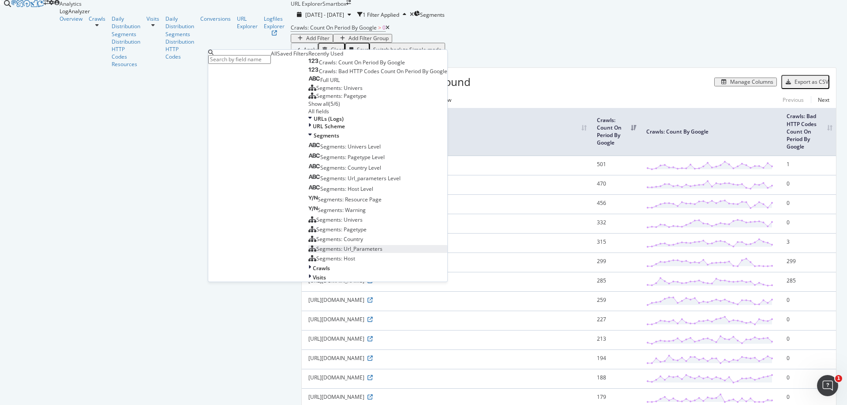
scroll to position [147, 0]
click at [446, 57] on div "Apply Clear Save Switch back to Simple mode" at bounding box center [569, 50] width 556 height 14
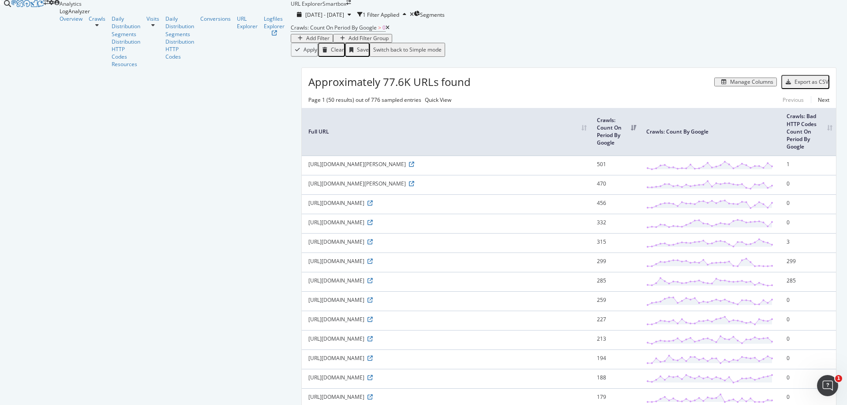
click at [294, 41] on div "Add Filter" at bounding box center [311, 38] width 35 height 6
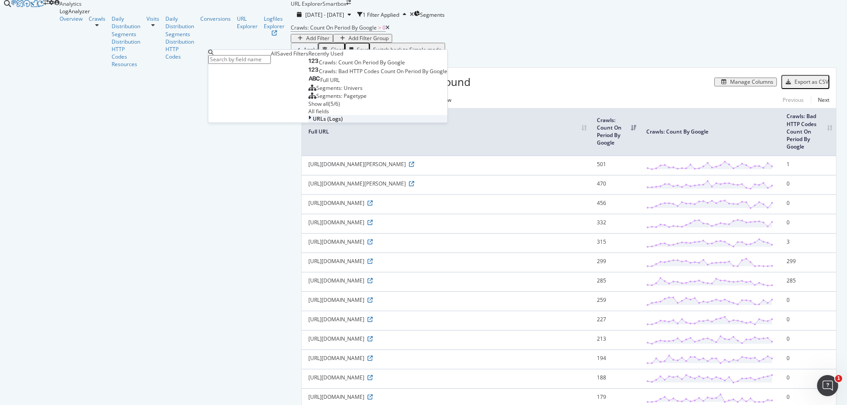
click at [313, 123] on span "URLs (Logs)" at bounding box center [328, 118] width 30 height 7
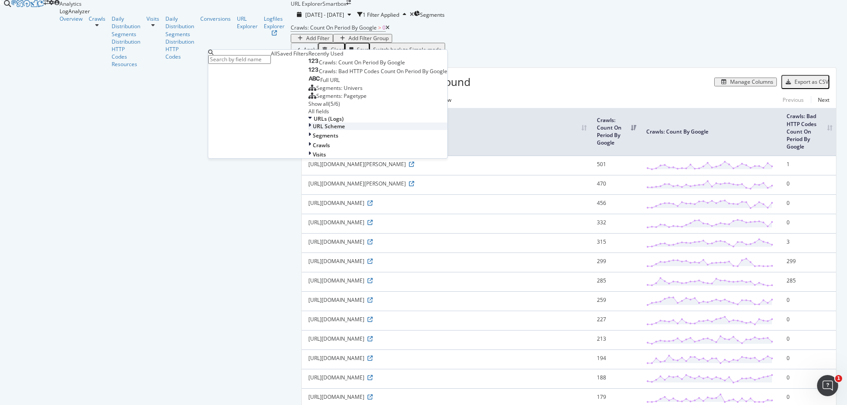
click at [308, 130] on div "URL Scheme" at bounding box center [377, 126] width 139 height 7
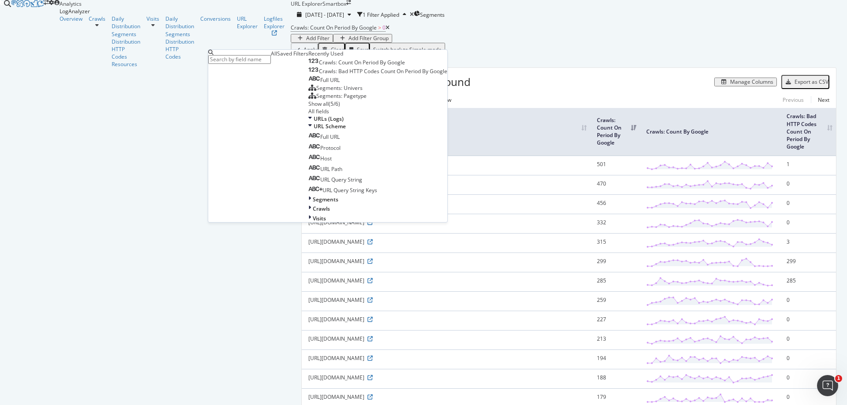
scroll to position [44, 0]
click at [308, 173] on div "URL Path" at bounding box center [325, 168] width 34 height 7
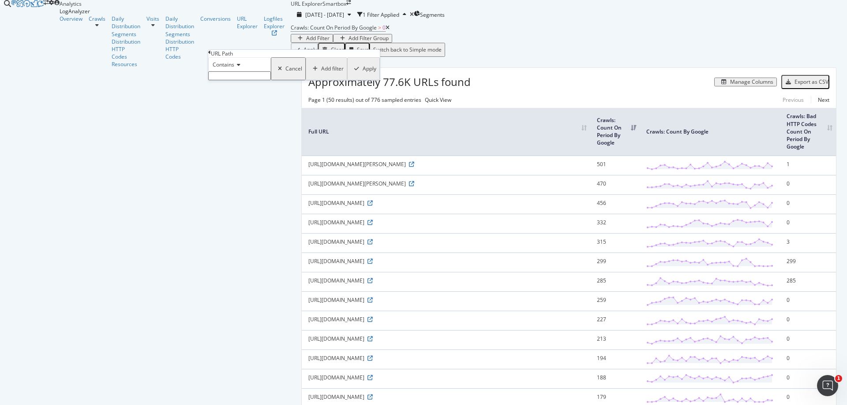
click at [247, 80] on input "text" at bounding box center [239, 75] width 63 height 9
type input ".html"
click at [363, 75] on div "Apply" at bounding box center [370, 71] width 14 height 6
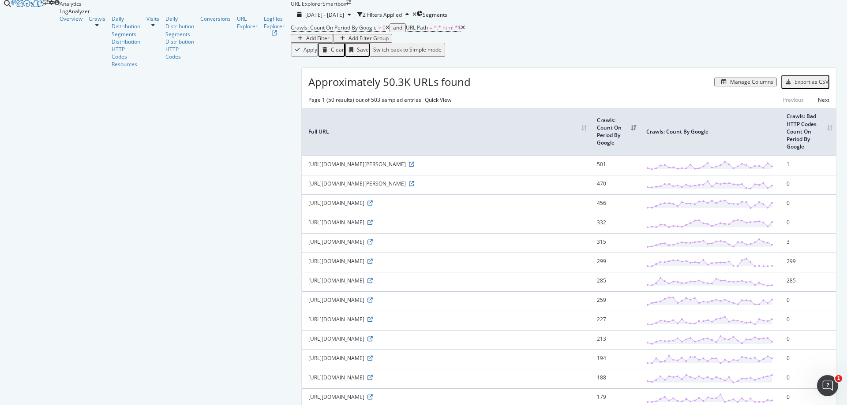
click at [787, 85] on div "button" at bounding box center [788, 81] width 12 height 5
click at [409, 167] on icon at bounding box center [411, 164] width 5 height 5
click at [373, 278] on icon at bounding box center [369, 280] width 5 height 5
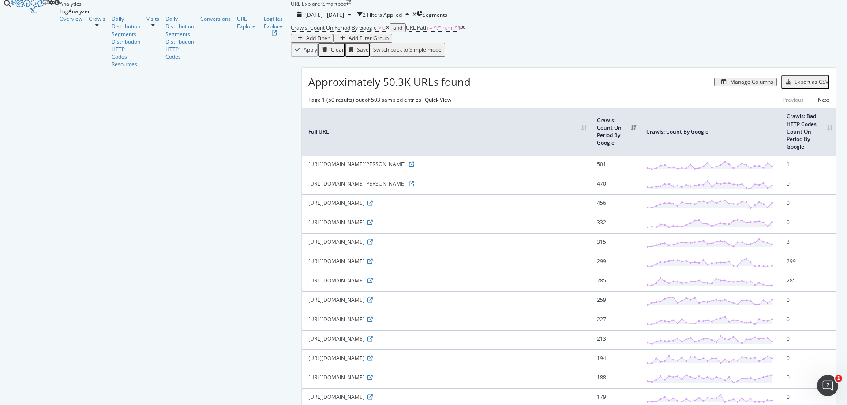
click at [802, 85] on div "Export as CSV" at bounding box center [811, 82] width 34 height 6
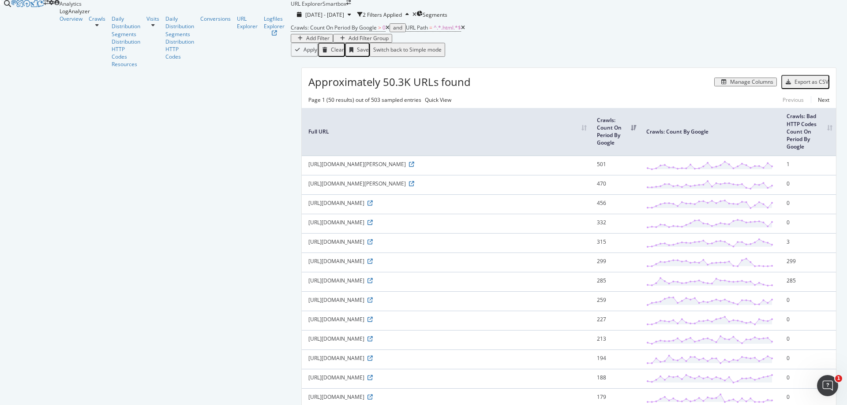
click at [306, 41] on div "Add Filter" at bounding box center [317, 38] width 23 height 6
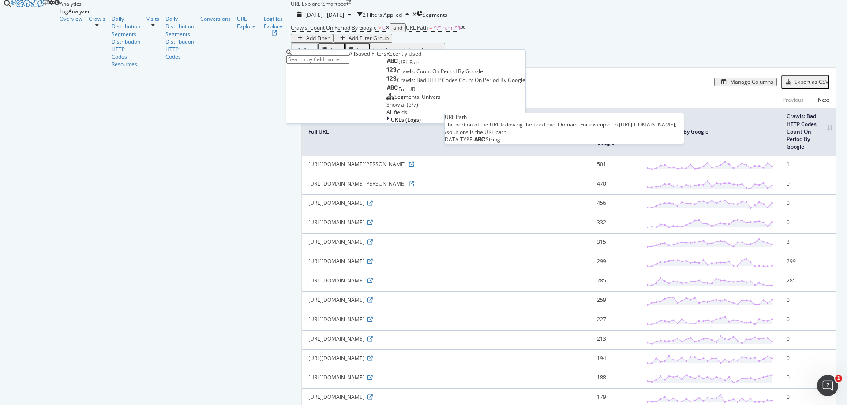
click at [386, 66] on div "URL Path" at bounding box center [403, 62] width 34 height 7
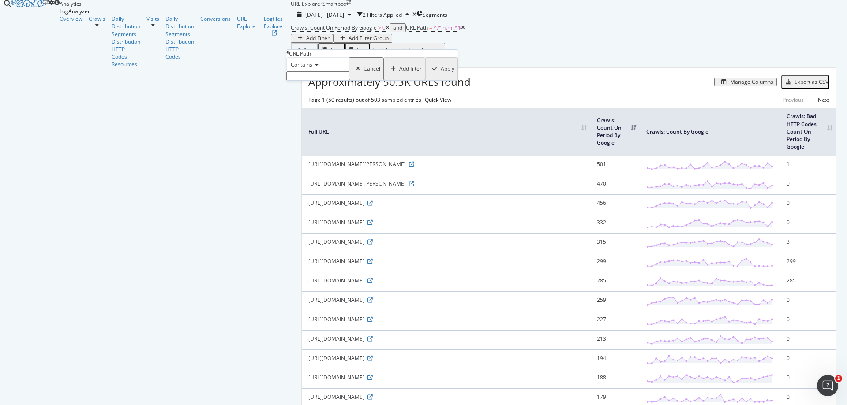
click at [316, 67] on icon at bounding box center [315, 64] width 6 height 5
click at [321, 145] on span "Doesn't contain" at bounding box center [308, 141] width 38 height 7
click at [348, 80] on input "text" at bounding box center [317, 75] width 63 height 9
type input "?"
click at [432, 74] on icon "button" at bounding box center [434, 71] width 5 height 5
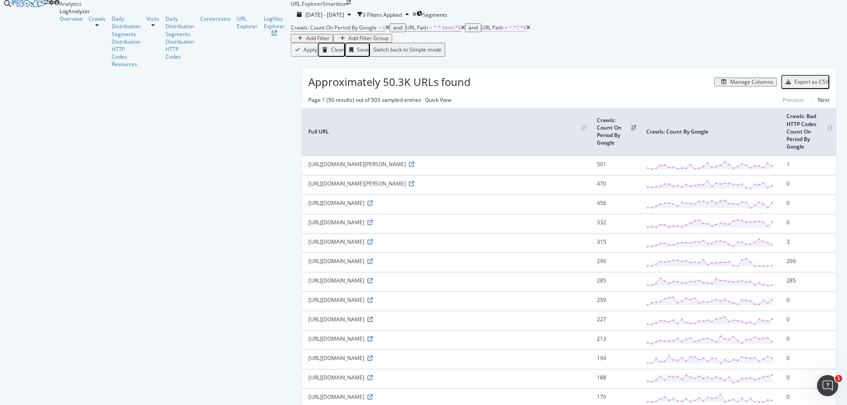
click at [505, 31] on span "≠" at bounding box center [506, 27] width 3 height 7
click at [434, 31] on span "^.*.html.*$" at bounding box center [447, 27] width 27 height 7
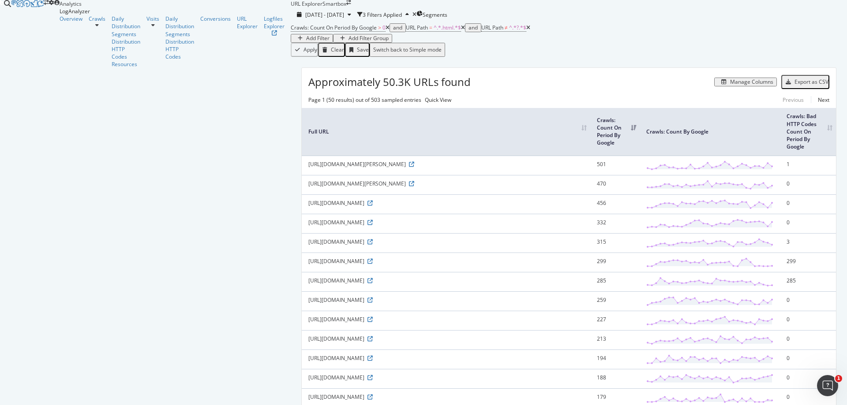
click at [461, 30] on icon at bounding box center [463, 27] width 4 height 5
click at [406, 34] on span "URL Path ≠ ^.*?.*$" at bounding box center [430, 28] width 49 height 12
click at [406, 31] on span "URL Path" at bounding box center [417, 27] width 22 height 7
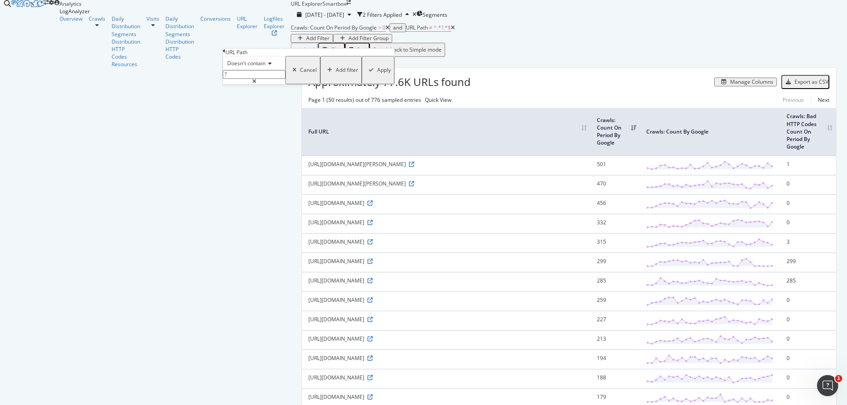
click at [252, 79] on input "?" at bounding box center [254, 74] width 63 height 9
click at [260, 79] on input "?" at bounding box center [254, 74] width 63 height 9
type input "?utm"
click at [369, 73] on icon "button" at bounding box center [371, 69] width 5 height 5
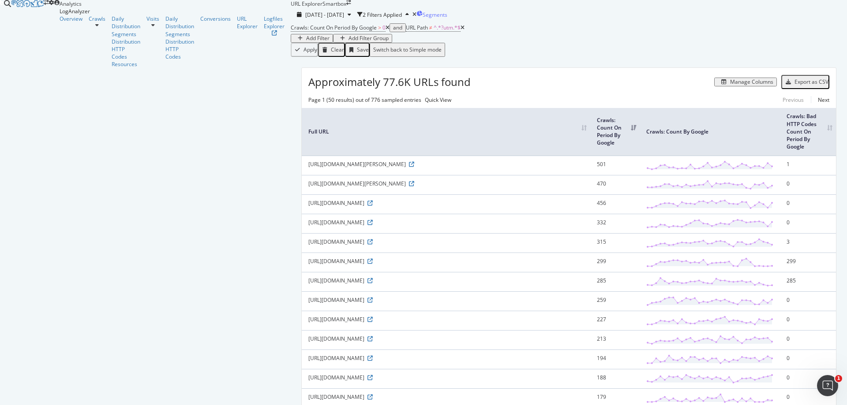
click at [423, 19] on span "Segments" at bounding box center [435, 14] width 25 height 7
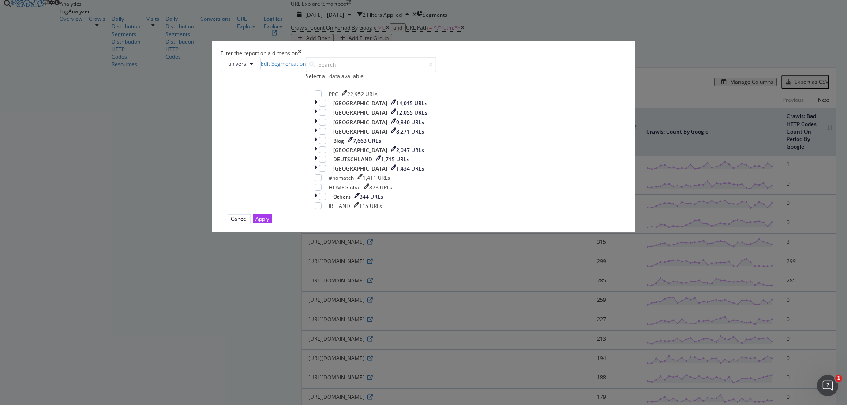
click at [619, 54] on div "Filter the report on a dimension univers Edit Segmentation Select all data avai…" at bounding box center [423, 202] width 847 height 405
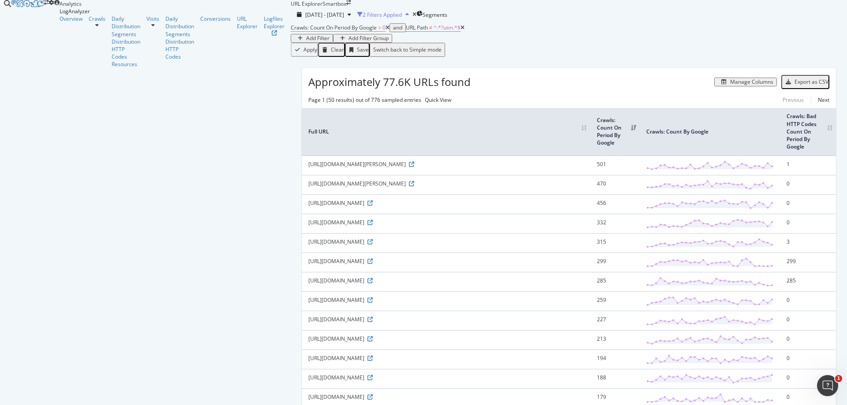
click at [363, 19] on div "2 Filters Applied" at bounding box center [382, 14] width 39 height 7
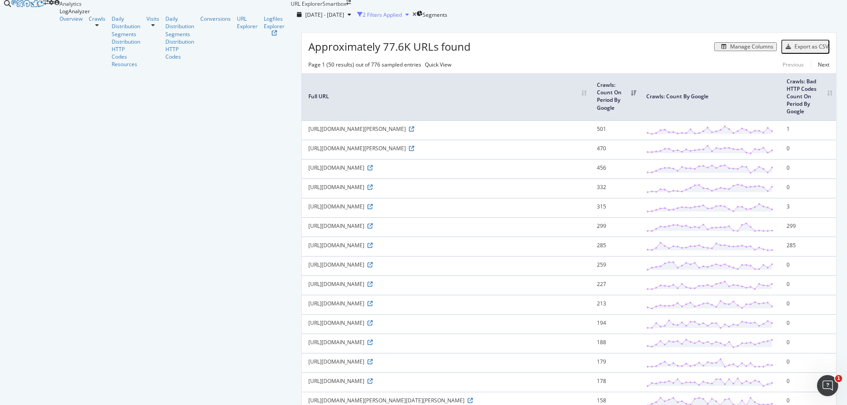
click at [363, 19] on div "2 Filters Applied" at bounding box center [382, 14] width 39 height 7
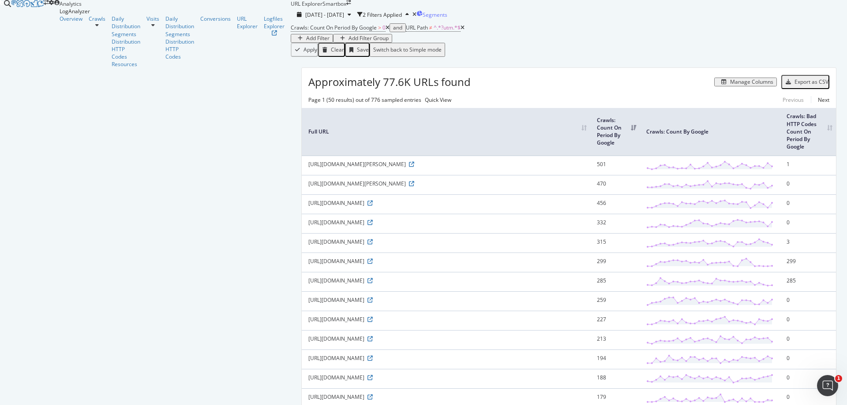
click at [423, 19] on span "Segments" at bounding box center [435, 14] width 25 height 7
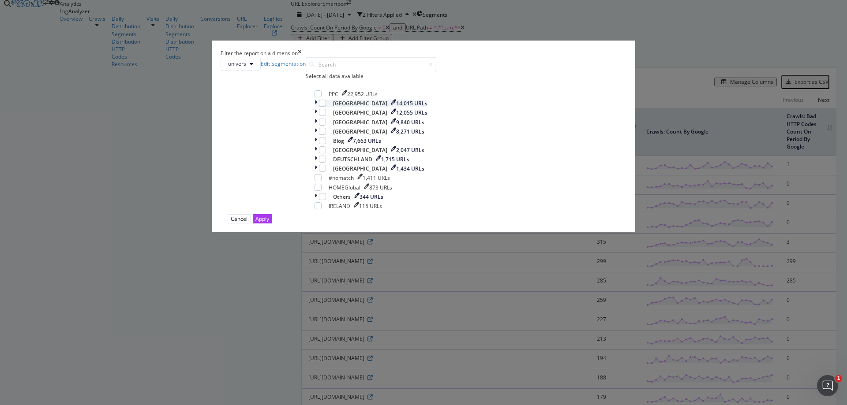
click at [319, 107] on div "modal" at bounding box center [317, 103] width 4 height 7
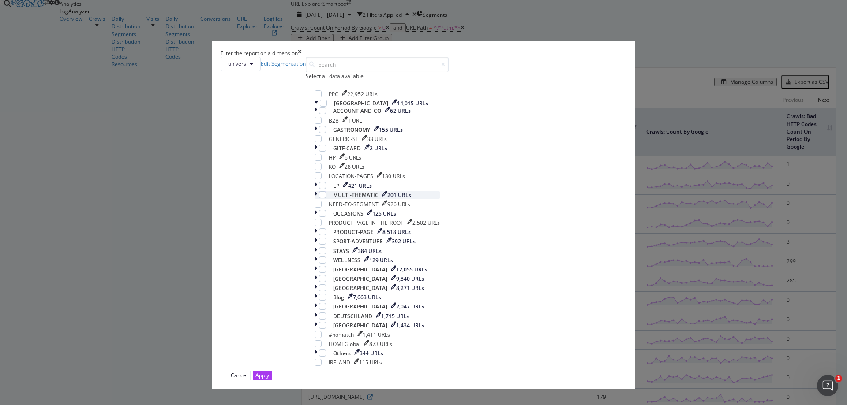
scroll to position [65, 0]
click at [507, 57] on div "Filter the report on a dimension" at bounding box center [424, 52] width 406 height 7
click at [502, 57] on div "Filter the report on a dimension" at bounding box center [424, 52] width 406 height 7
click at [302, 57] on icon "times" at bounding box center [300, 52] width 4 height 7
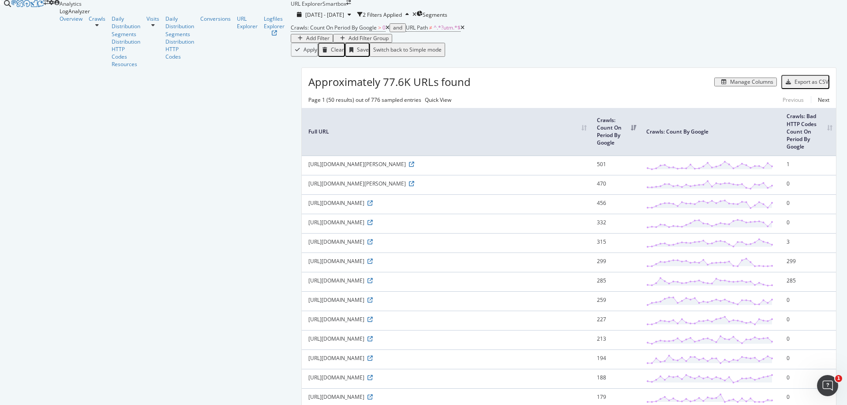
click at [306, 41] on div "Add Filter" at bounding box center [317, 38] width 23 height 6
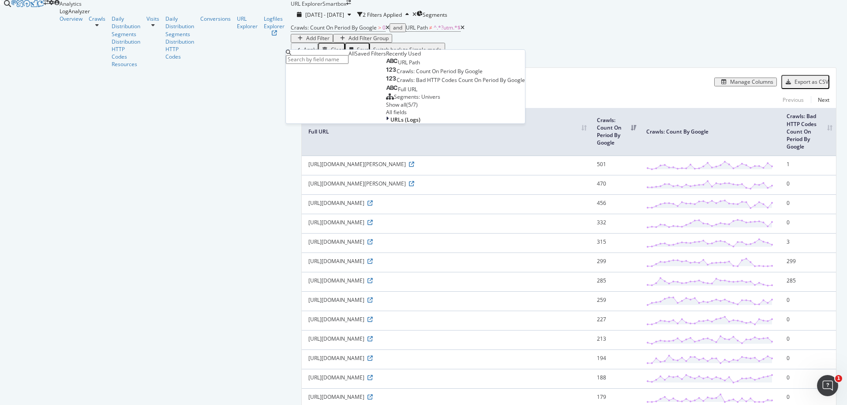
click at [386, 109] on div "Show all" at bounding box center [396, 104] width 20 height 7
click at [386, 109] on div "Segments: Pagetype" at bounding box center [415, 104] width 58 height 7
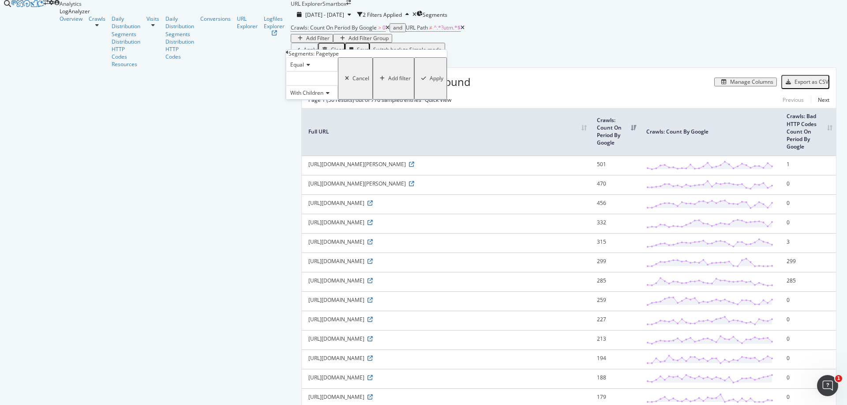
click at [321, 97] on span "With Children" at bounding box center [306, 92] width 33 height 7
click at [336, 86] on div at bounding box center [312, 78] width 52 height 14
click at [326, 101] on span "37,887 URLS" at bounding box center [326, 97] width 33 height 7
click at [308, 109] on span "Select" at bounding box center [300, 104] width 15 height 7
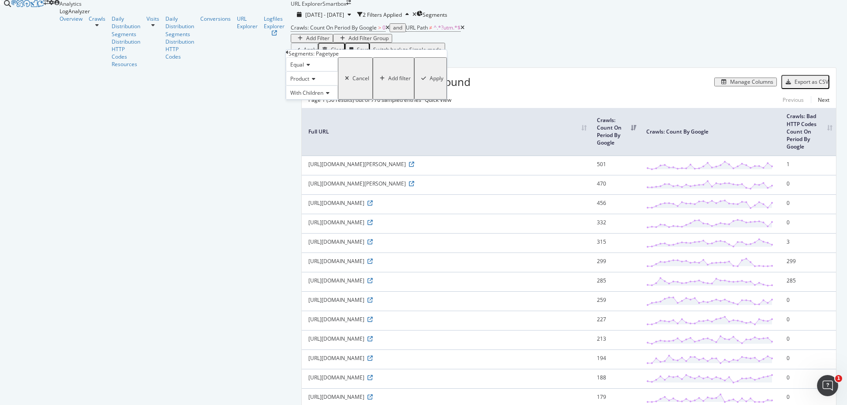
click at [430, 82] on div "Apply" at bounding box center [437, 78] width 14 height 6
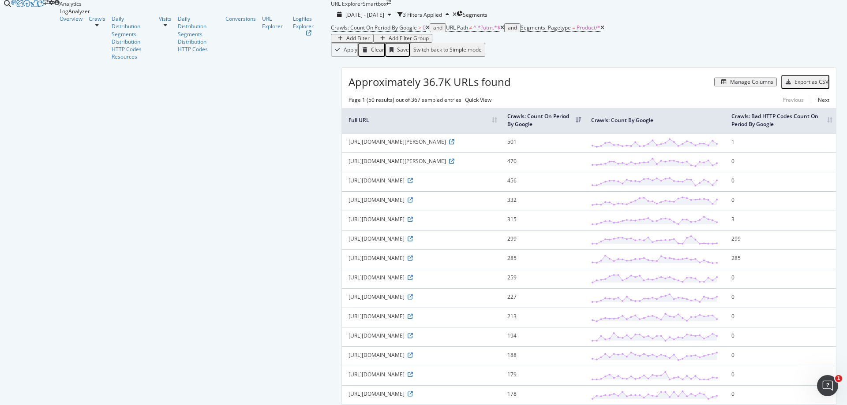
scroll to position [846, 0]
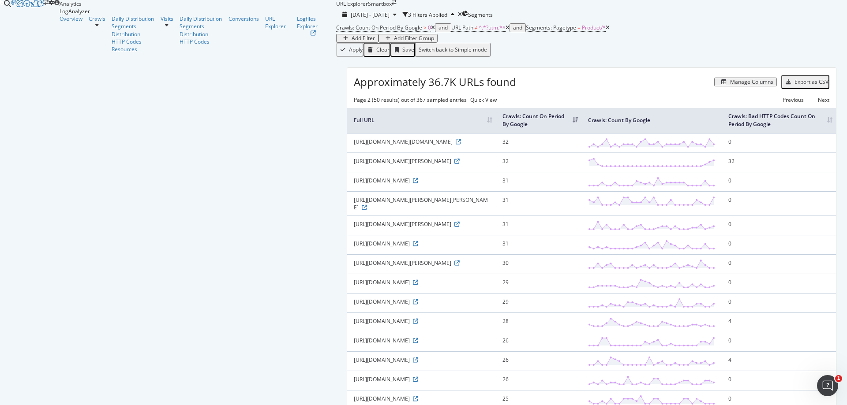
scroll to position [662, 0]
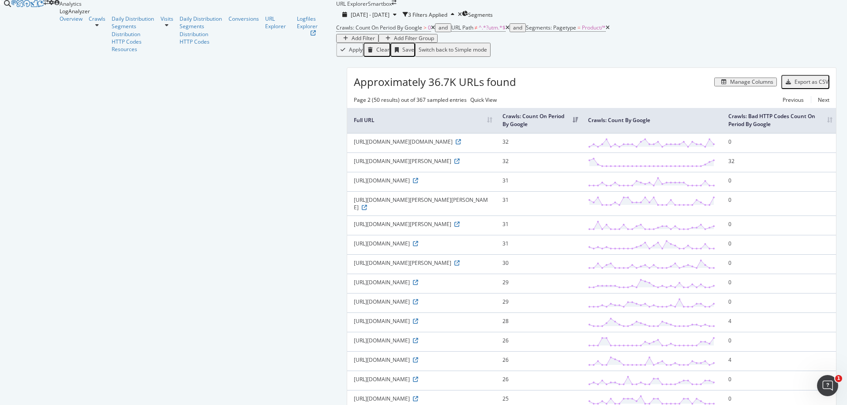
scroll to position [0, 0]
click at [799, 85] on div "Export as CSV" at bounding box center [811, 82] width 34 height 6
click at [454, 164] on icon at bounding box center [456, 161] width 5 height 5
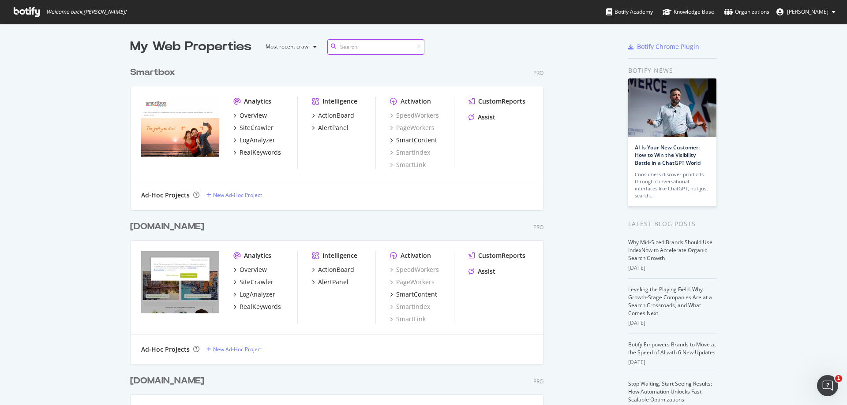
scroll to position [399, 834]
